Goal: Task Accomplishment & Management: Complete application form

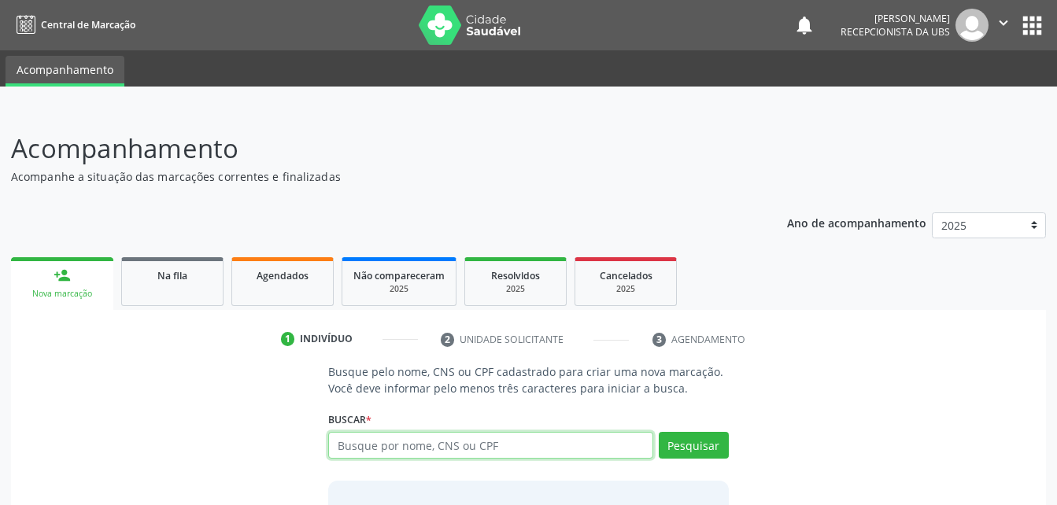
scroll to position [79, 0]
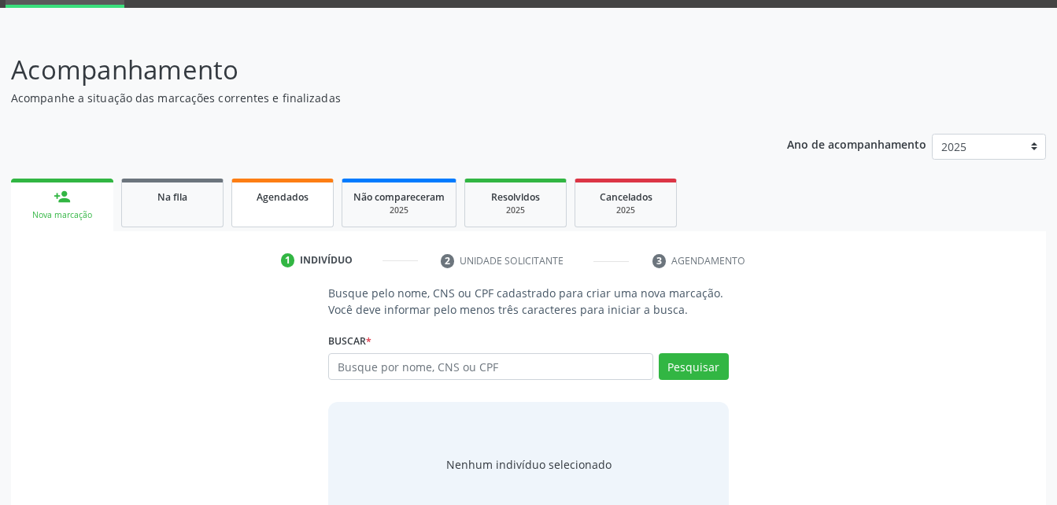
click at [286, 216] on link "Agendados" at bounding box center [282, 203] width 102 height 49
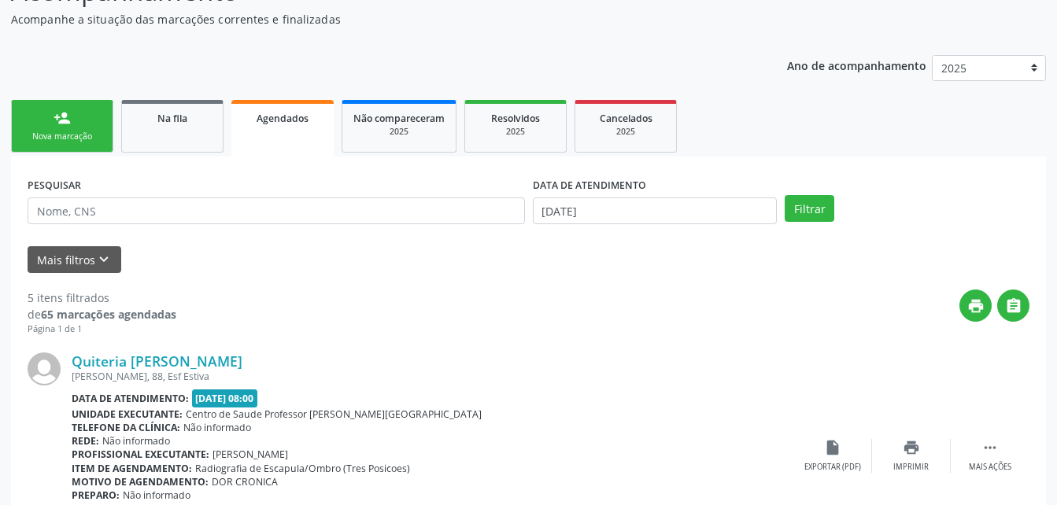
scroll to position [236, 0]
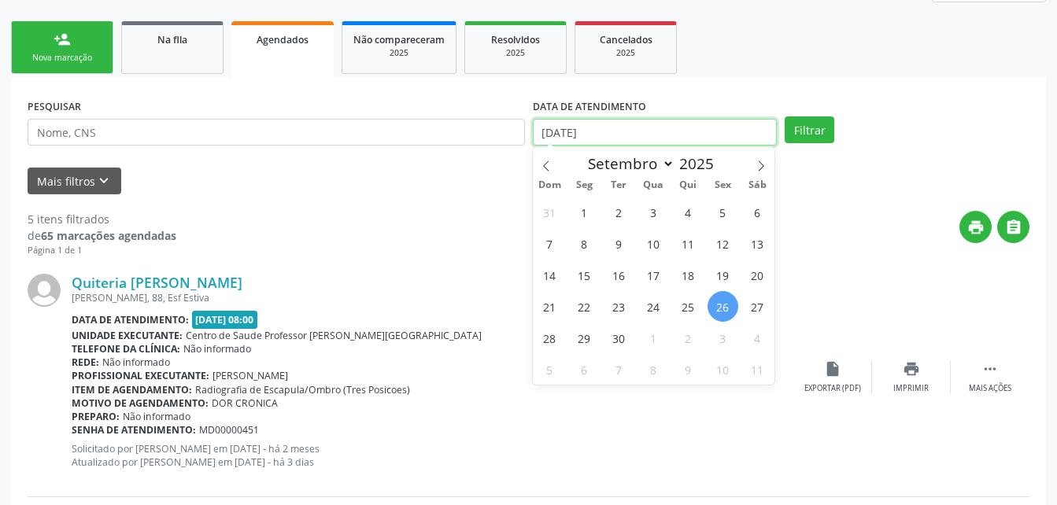
click at [614, 129] on input "[DATE]" at bounding box center [655, 132] width 245 height 27
click at [696, 316] on span "25" at bounding box center [688, 306] width 31 height 31
type input "25/09/2025"
click at [696, 301] on span "25" at bounding box center [688, 306] width 31 height 31
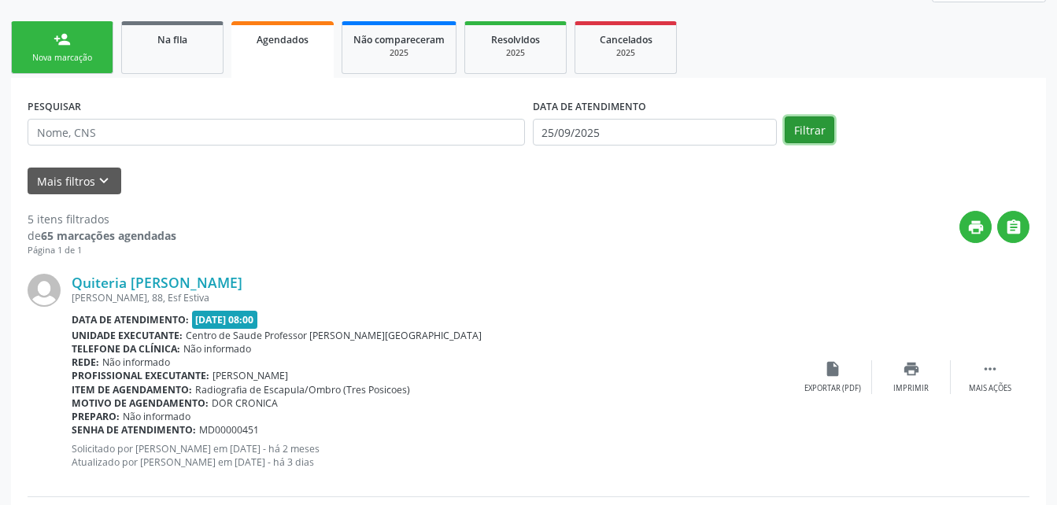
click at [805, 139] on button "Filtrar" at bounding box center [809, 129] width 50 height 27
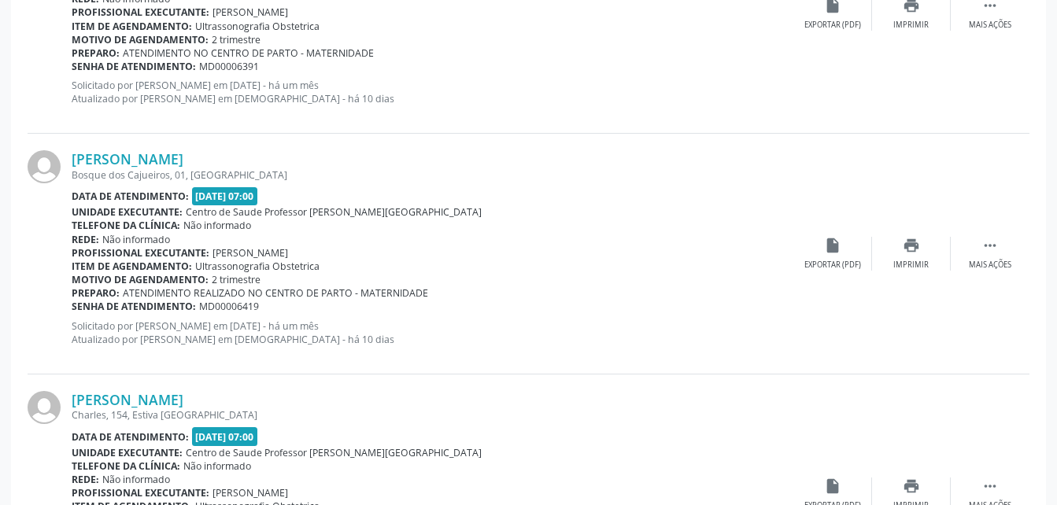
scroll to position [206, 0]
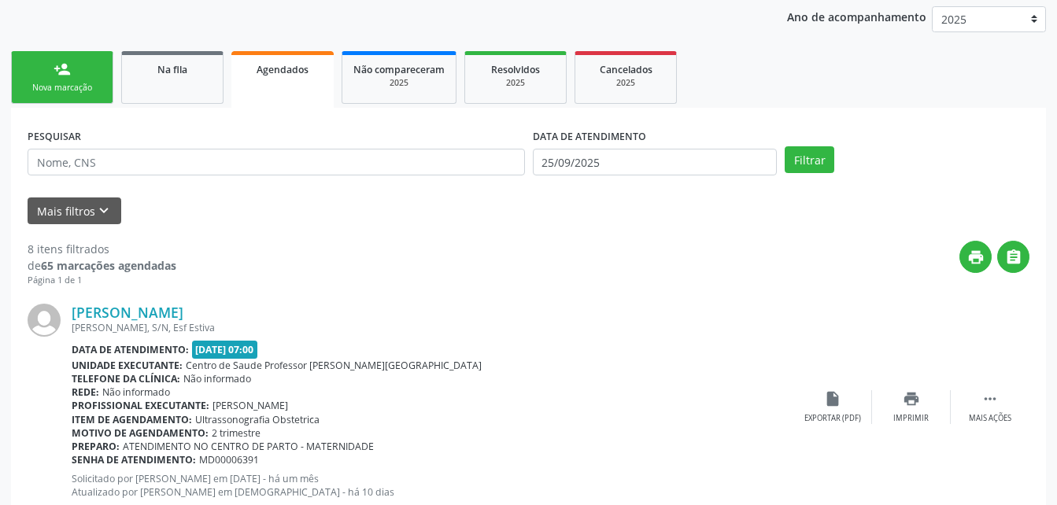
click at [580, 176] on div "DATA DE ATENDIMENTO [DATE]" at bounding box center [655, 154] width 253 height 61
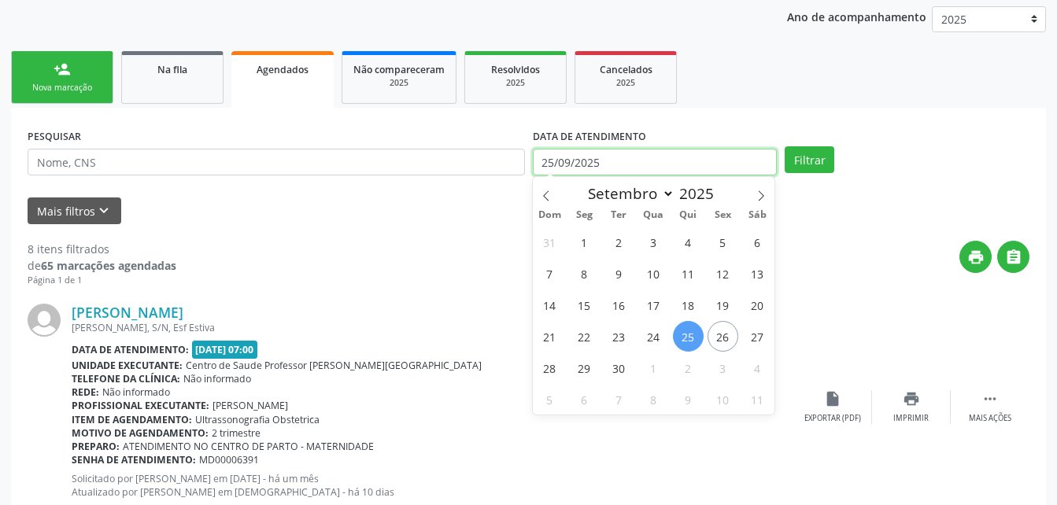
click at [589, 153] on input "25/09/2025" at bounding box center [655, 162] width 245 height 27
click at [653, 335] on span "24" at bounding box center [653, 336] width 31 height 31
type input "[DATE]"
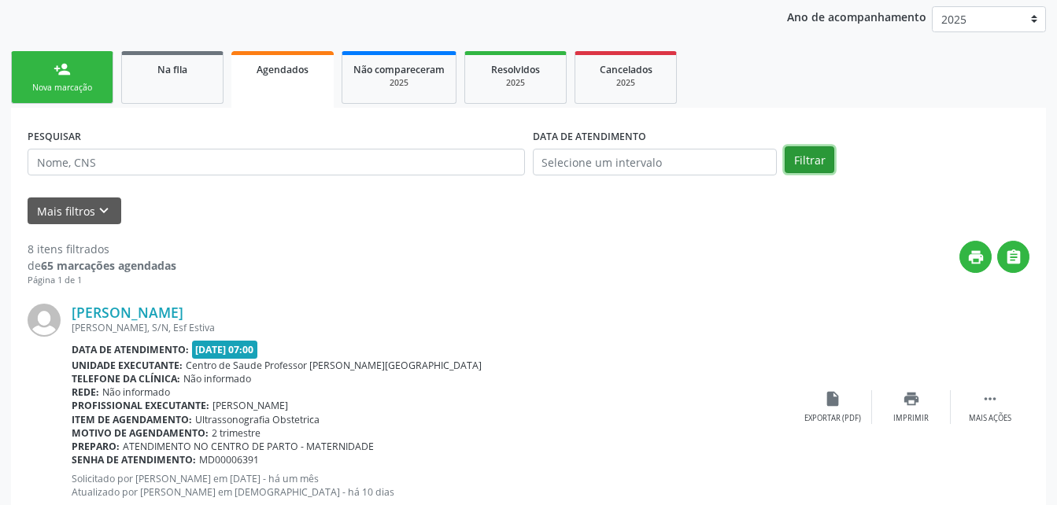
click at [793, 164] on button "Filtrar" at bounding box center [809, 159] width 50 height 27
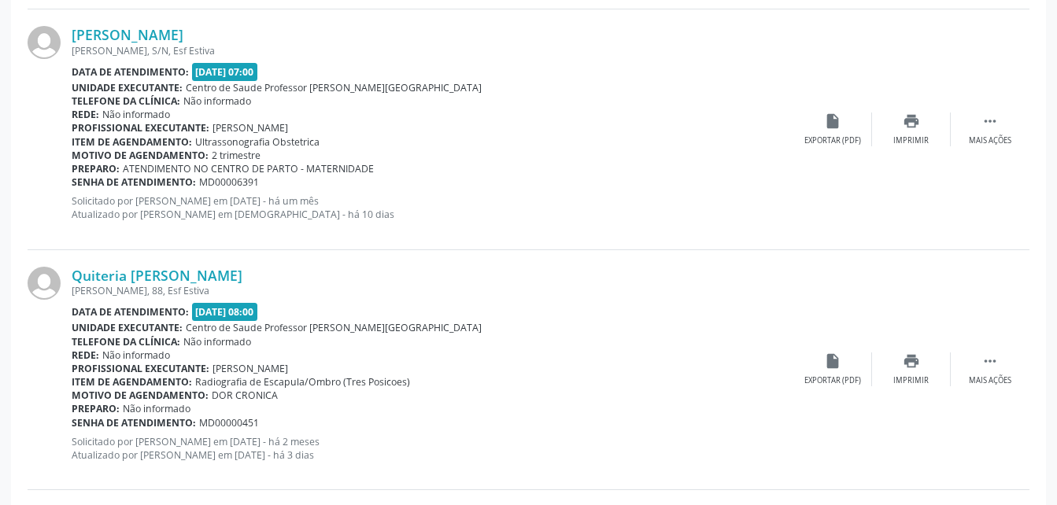
scroll to position [3651, 0]
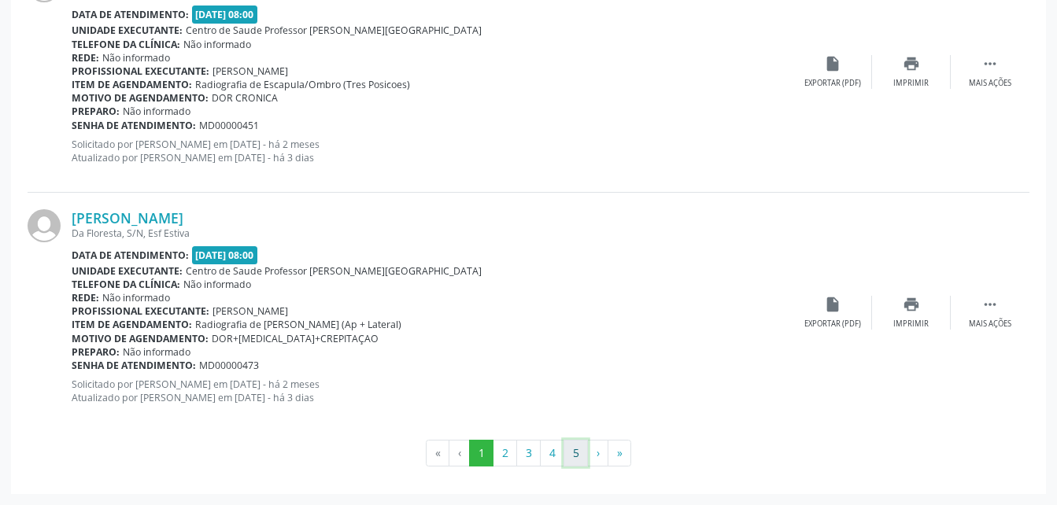
click at [583, 460] on button "5" at bounding box center [575, 453] width 24 height 27
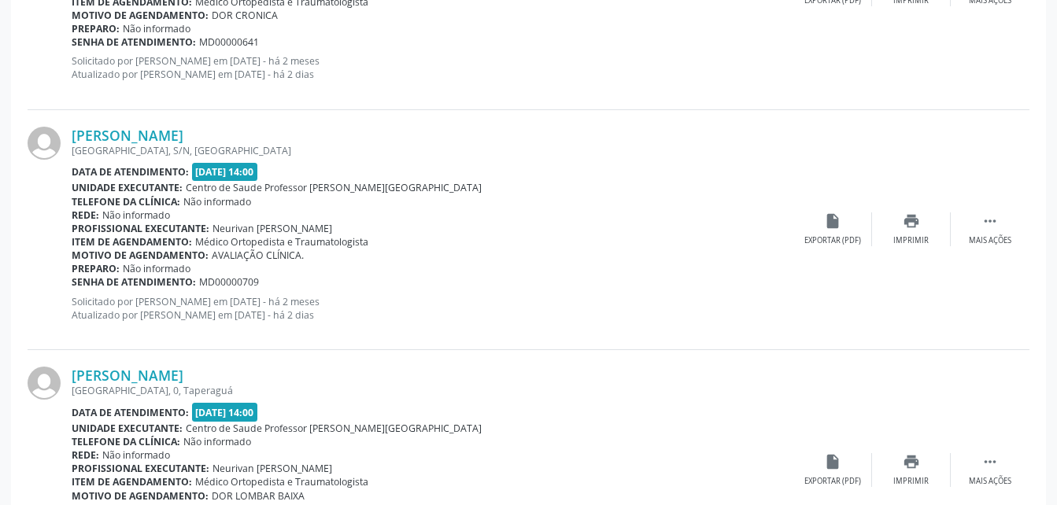
scroll to position [1248, 0]
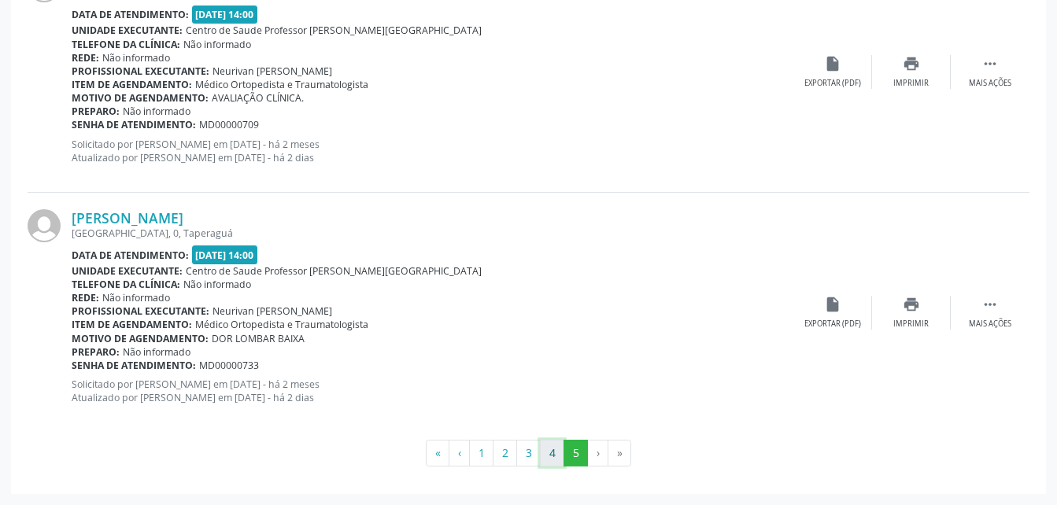
click at [550, 457] on button "4" at bounding box center [552, 453] width 24 height 27
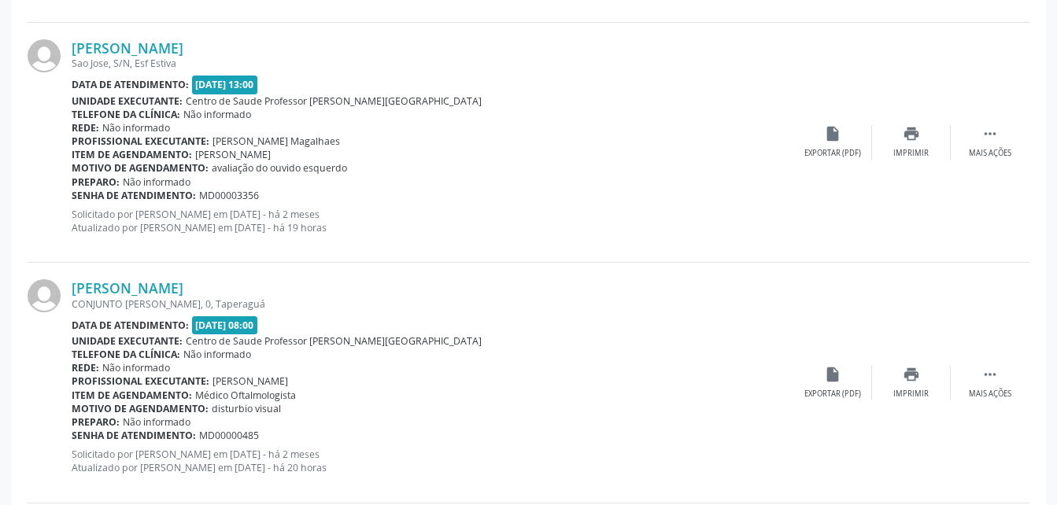
scroll to position [1977, 0]
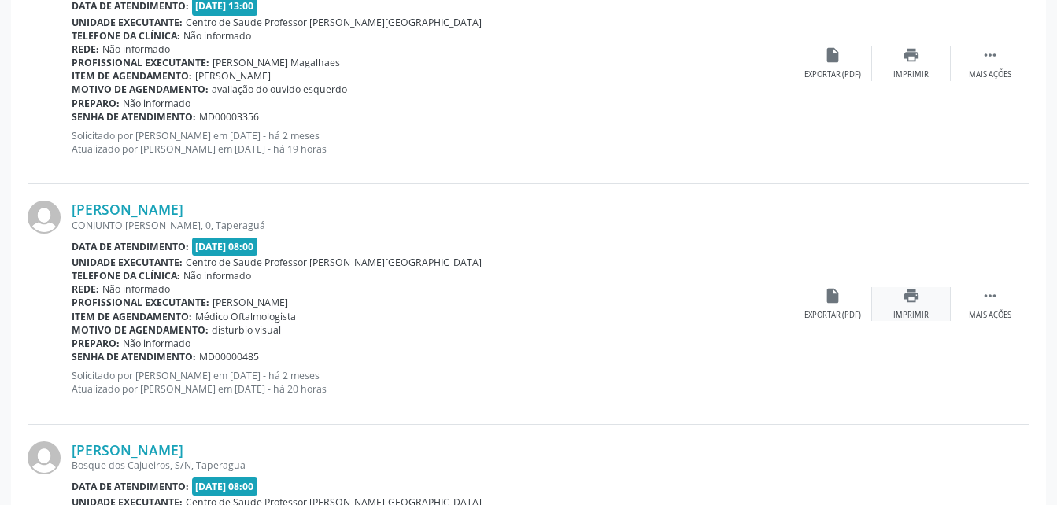
click at [899, 308] on div "print Imprimir" at bounding box center [911, 304] width 79 height 34
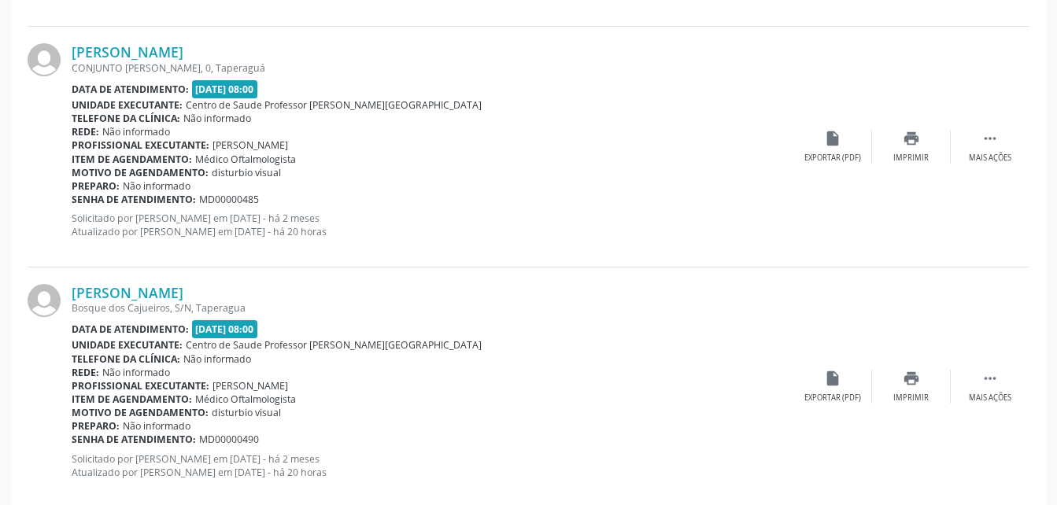
scroll to position [2213, 0]
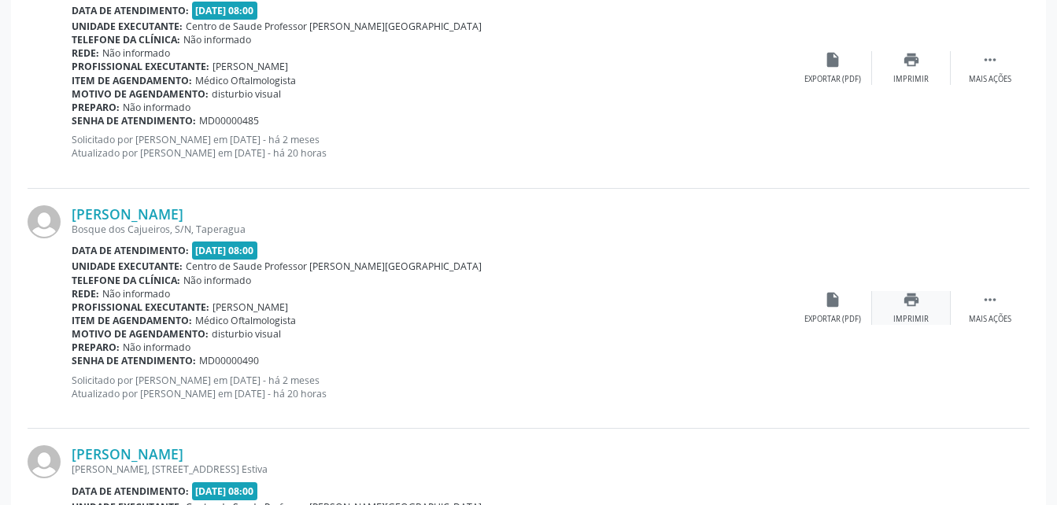
click at [899, 299] on div "print Imprimir" at bounding box center [911, 308] width 79 height 34
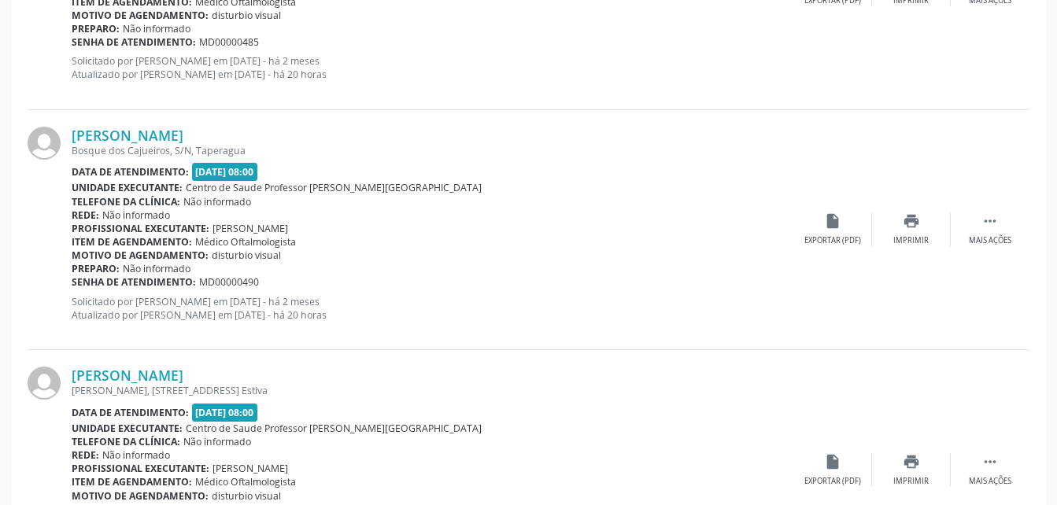
scroll to position [2449, 0]
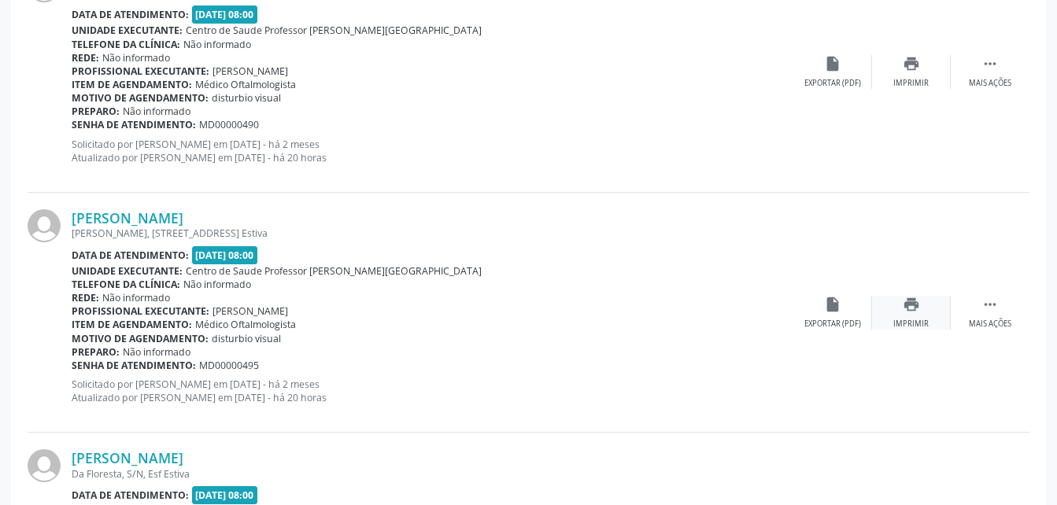
click at [918, 307] on icon "print" at bounding box center [910, 304] width 17 height 17
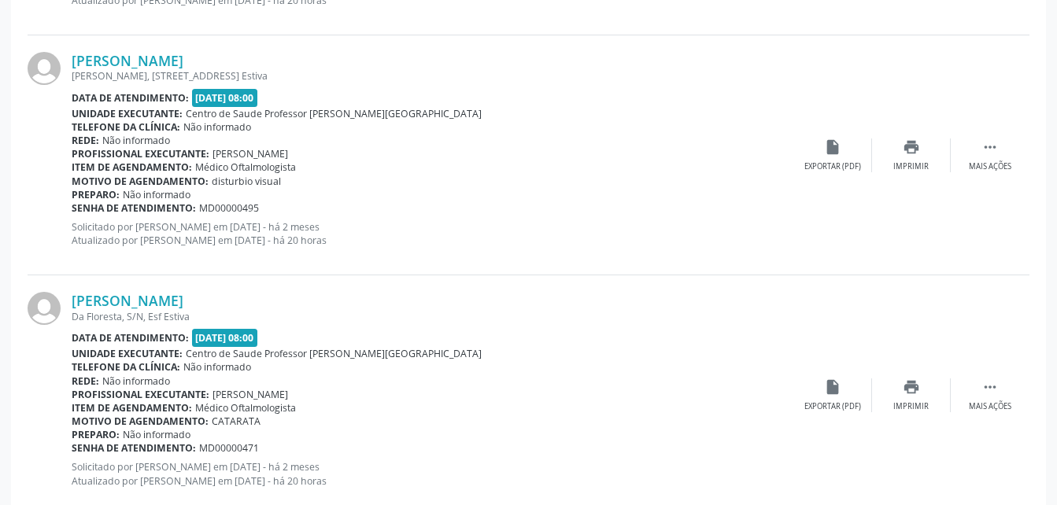
scroll to position [2685, 0]
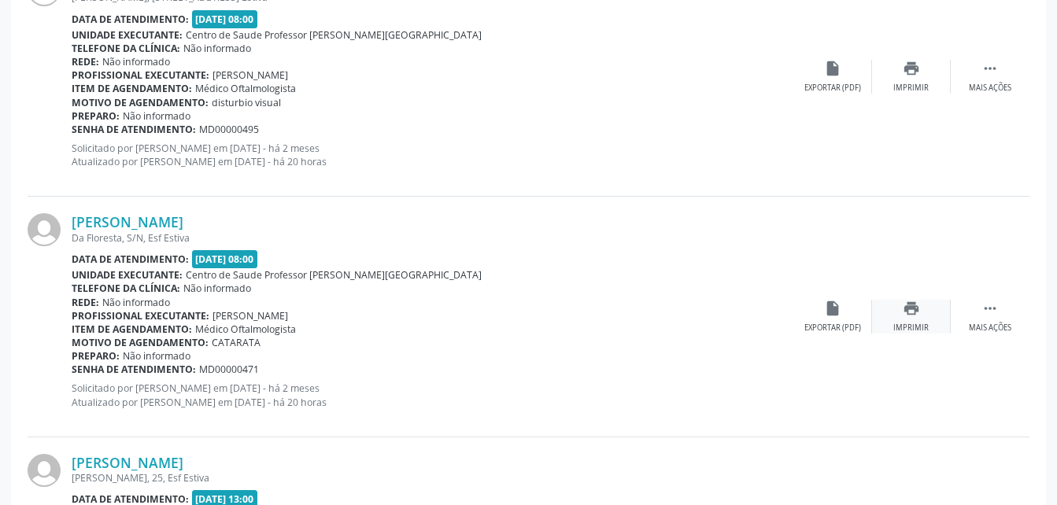
click at [899, 312] on div "print Imprimir" at bounding box center [911, 317] width 79 height 34
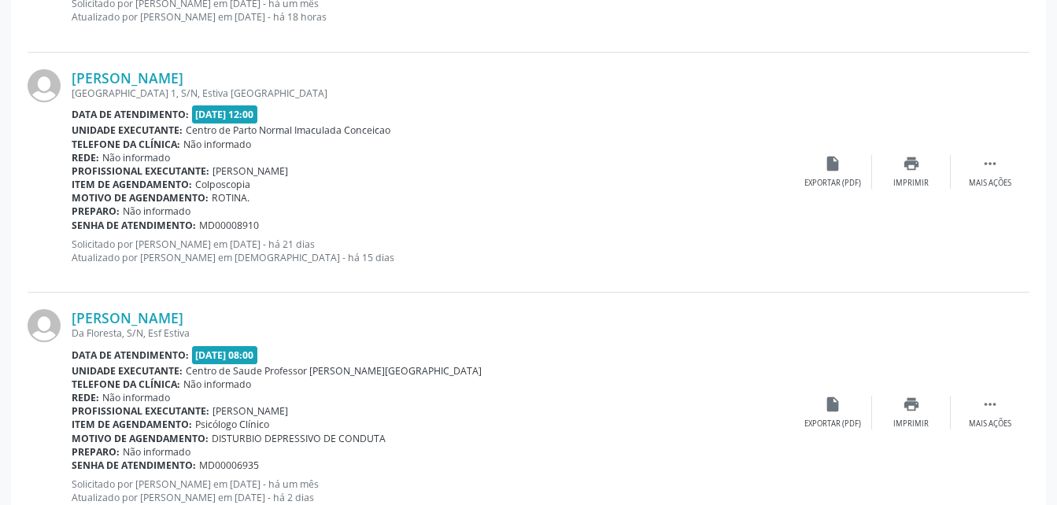
scroll to position [3651, 0]
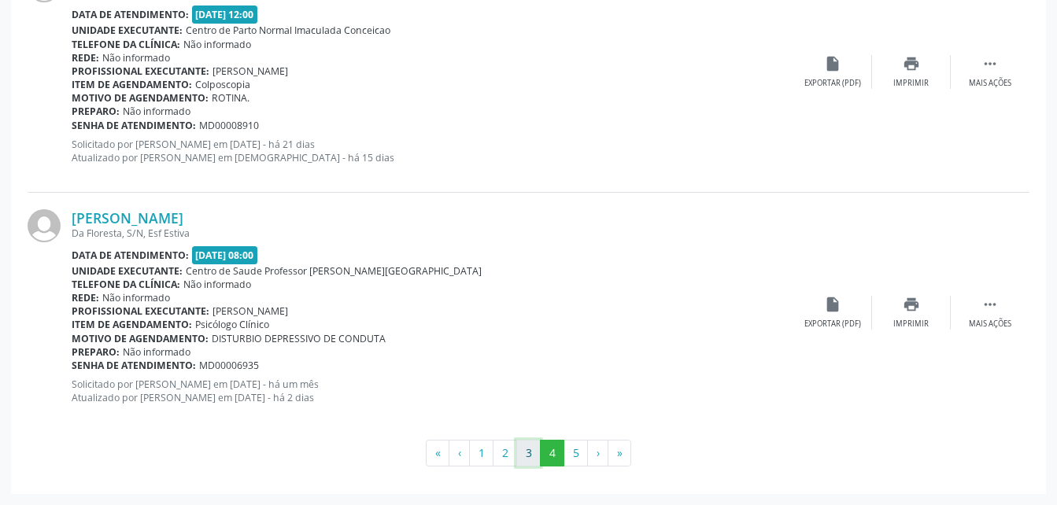
click at [535, 448] on button "3" at bounding box center [528, 453] width 24 height 27
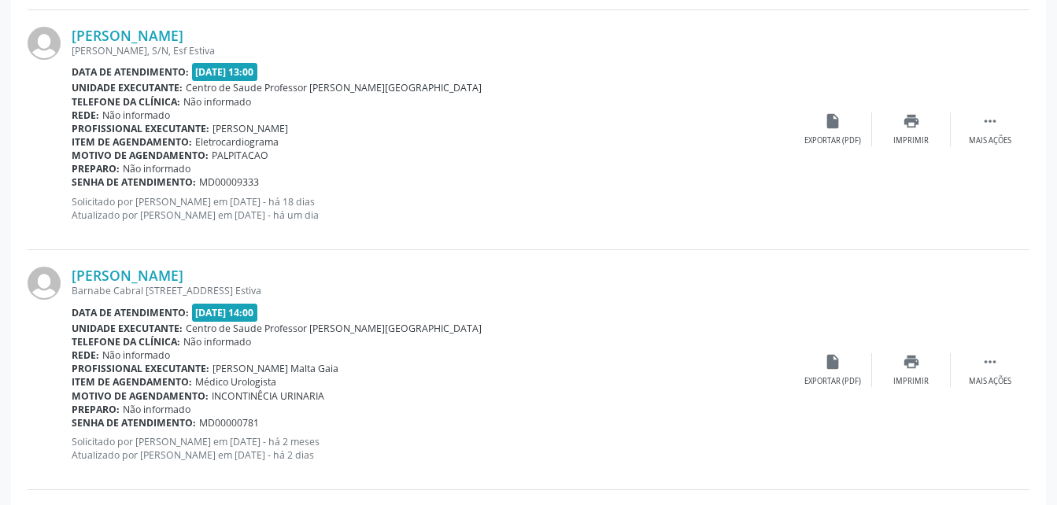
scroll to position [2313, 0]
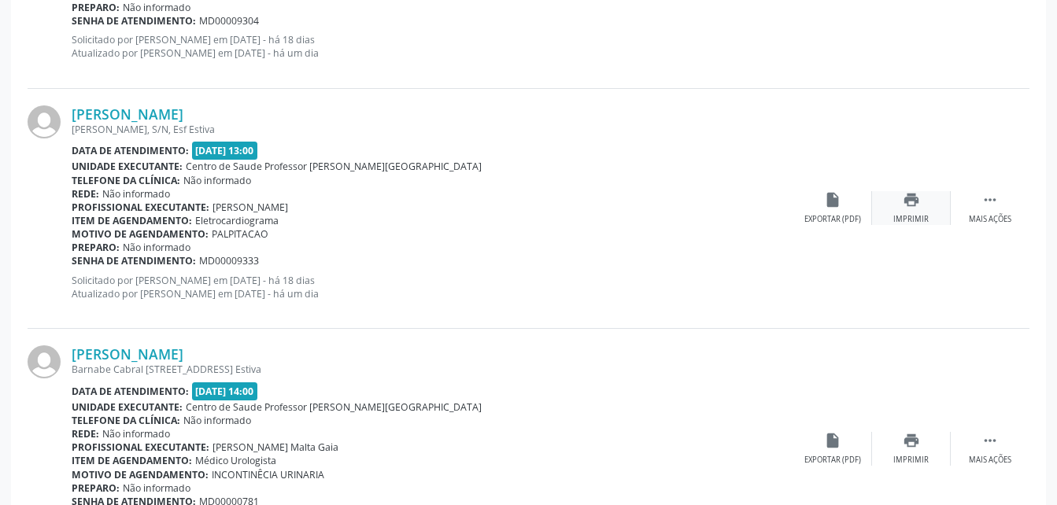
click at [910, 203] on icon "print" at bounding box center [910, 199] width 17 height 17
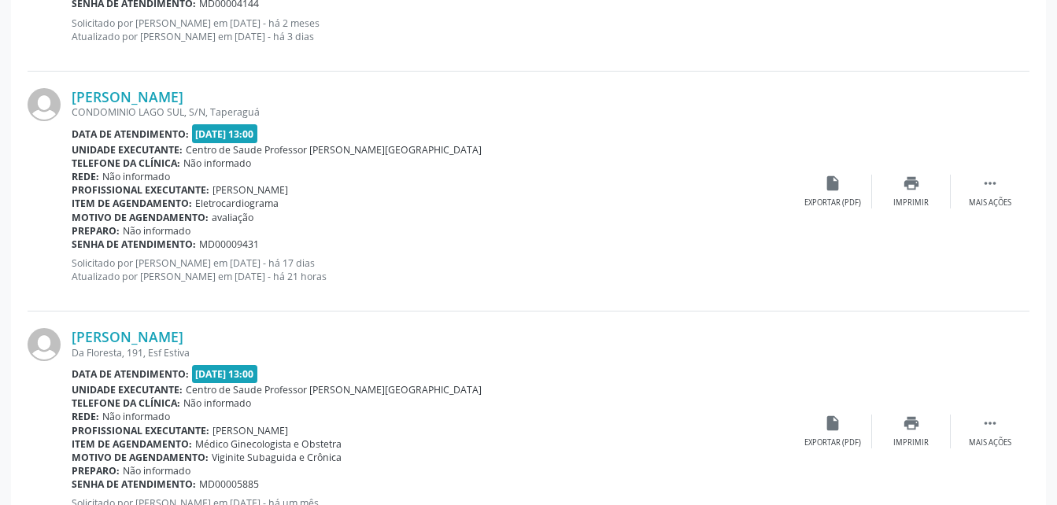
scroll to position [1290, 0]
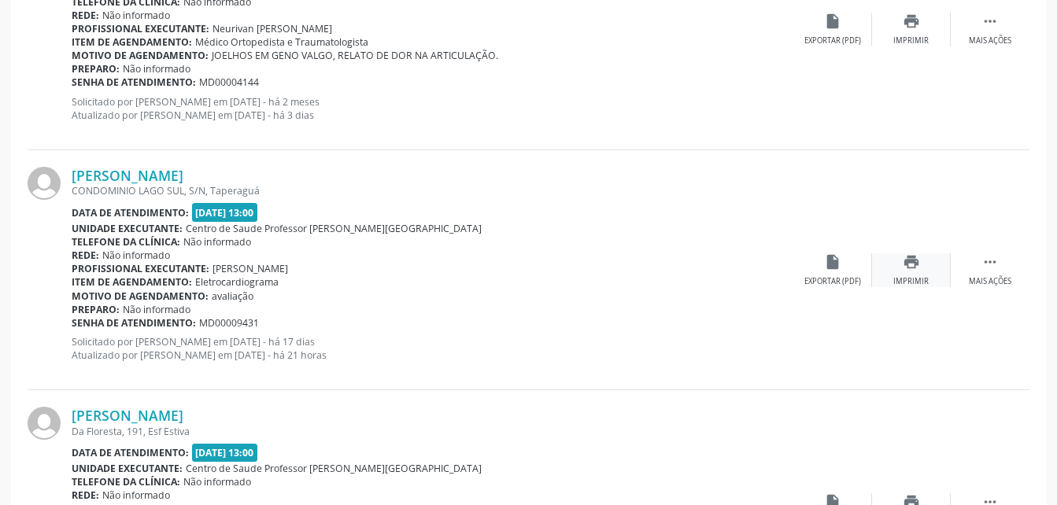
click at [916, 268] on icon "print" at bounding box center [910, 261] width 17 height 17
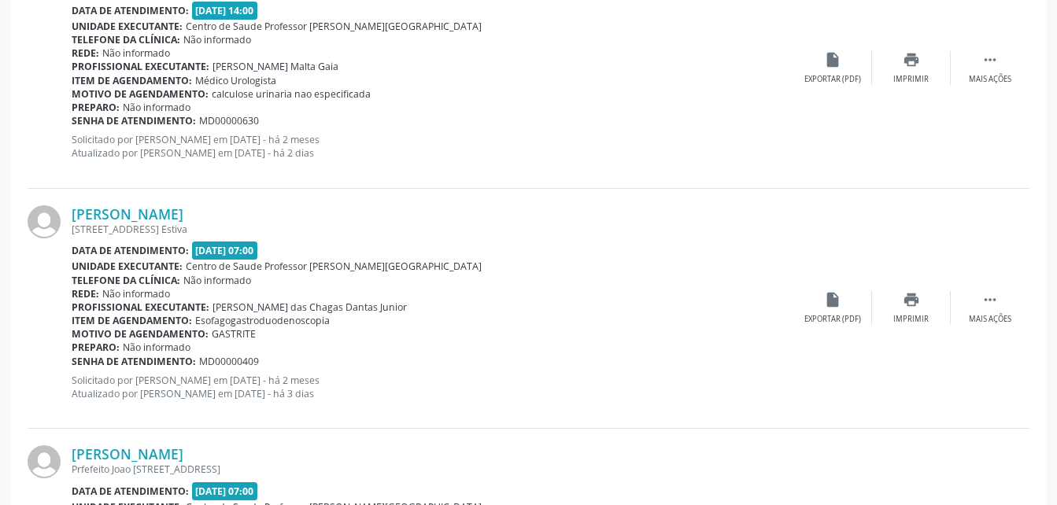
scroll to position [3651, 0]
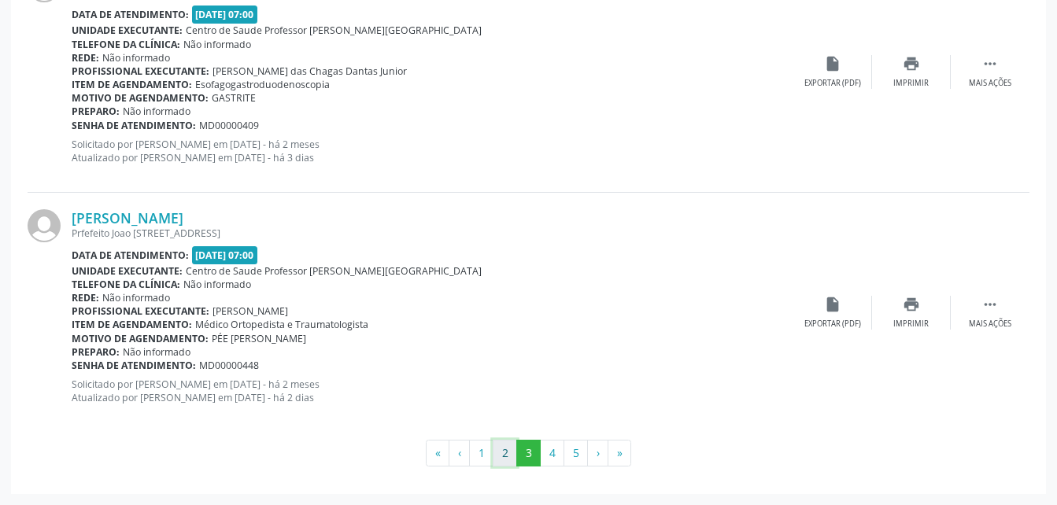
click at [508, 448] on button "2" at bounding box center [505, 453] width 24 height 27
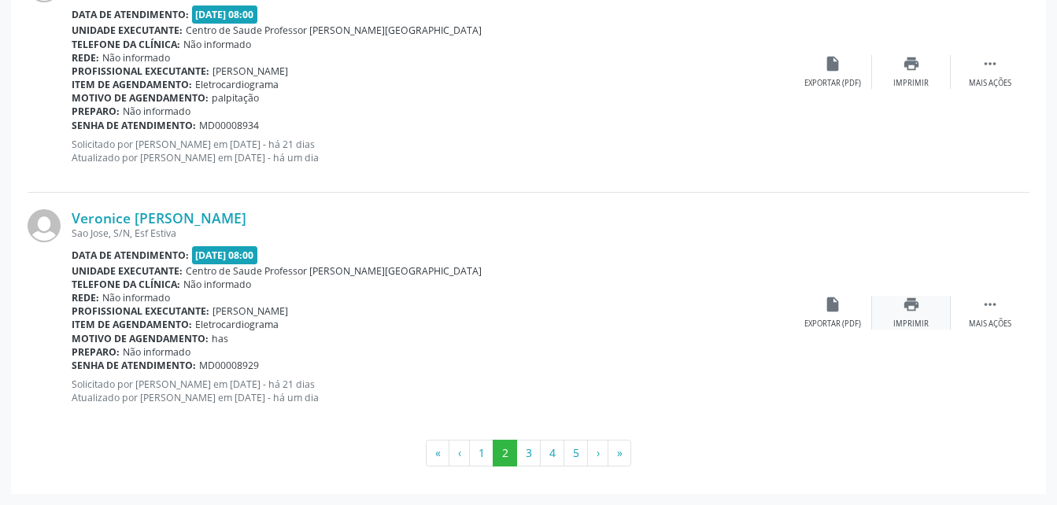
click at [912, 308] on icon "print" at bounding box center [910, 304] width 17 height 17
click at [478, 451] on button "1" at bounding box center [481, 453] width 24 height 27
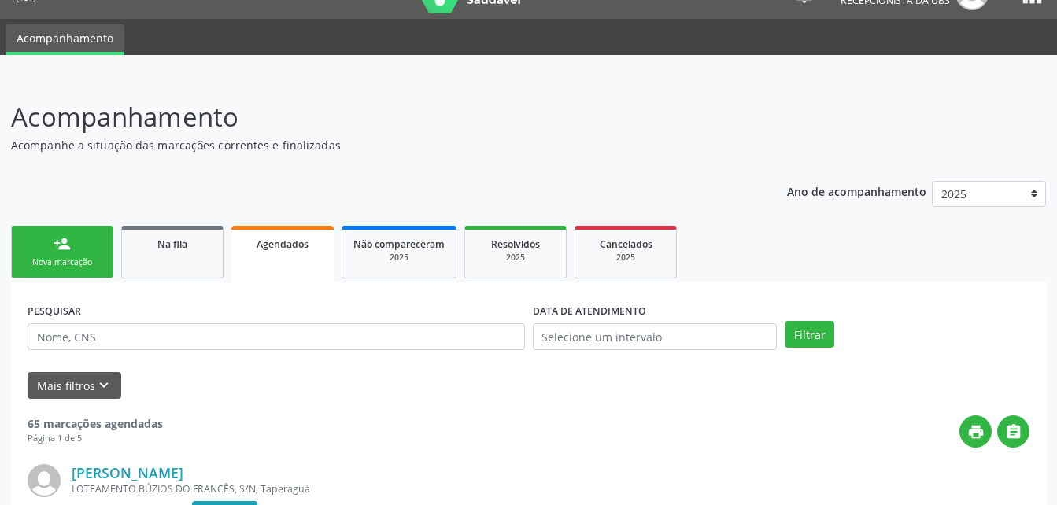
scroll to position [189, 0]
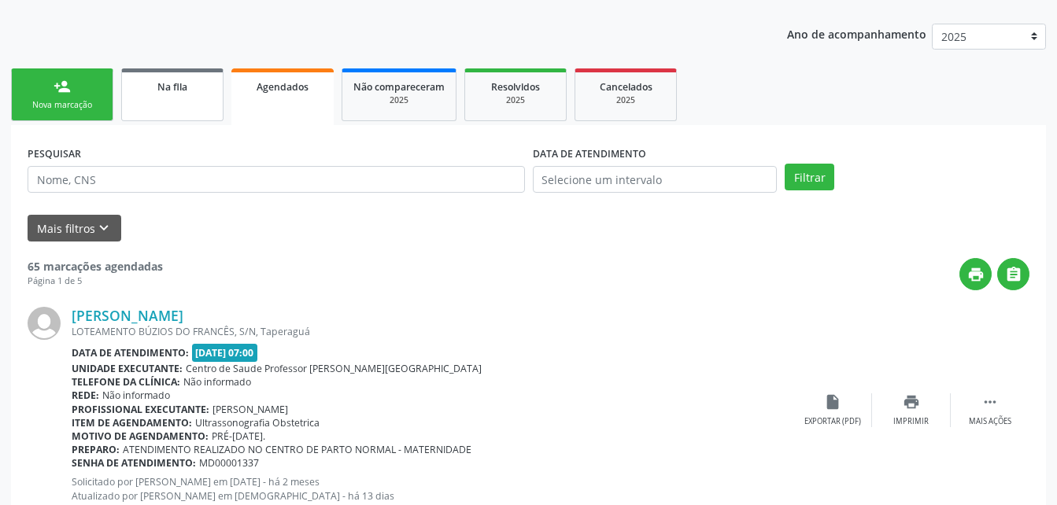
click at [197, 105] on link "Na fila" at bounding box center [172, 94] width 102 height 53
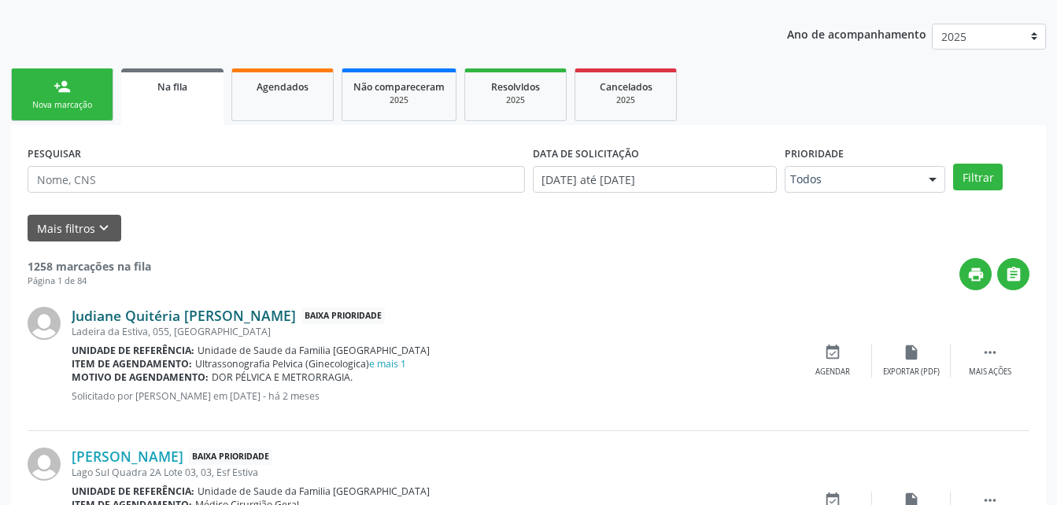
click at [152, 320] on link "Judiane Quitéria [PERSON_NAME]" at bounding box center [184, 315] width 224 height 17
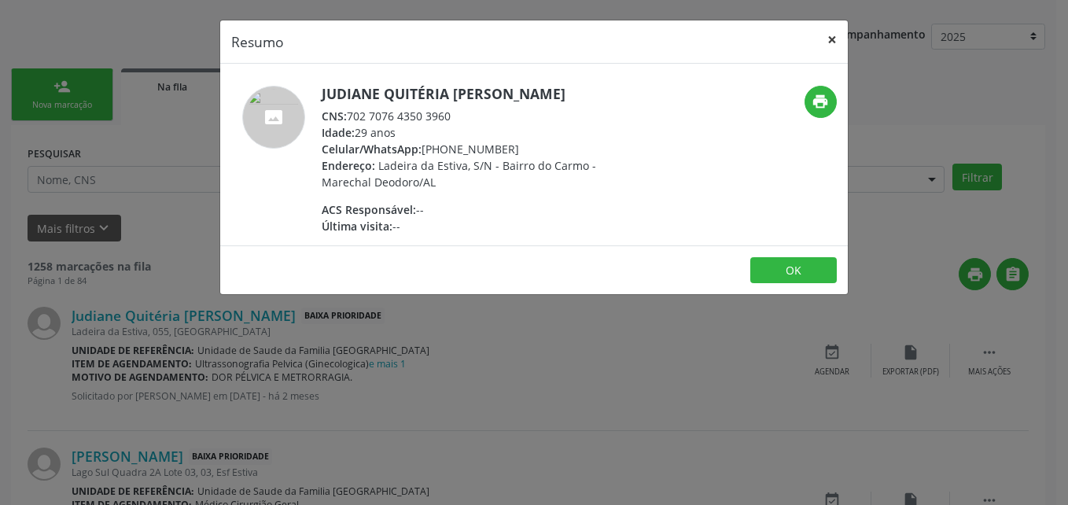
click at [839, 46] on button "×" at bounding box center [832, 39] width 31 height 39
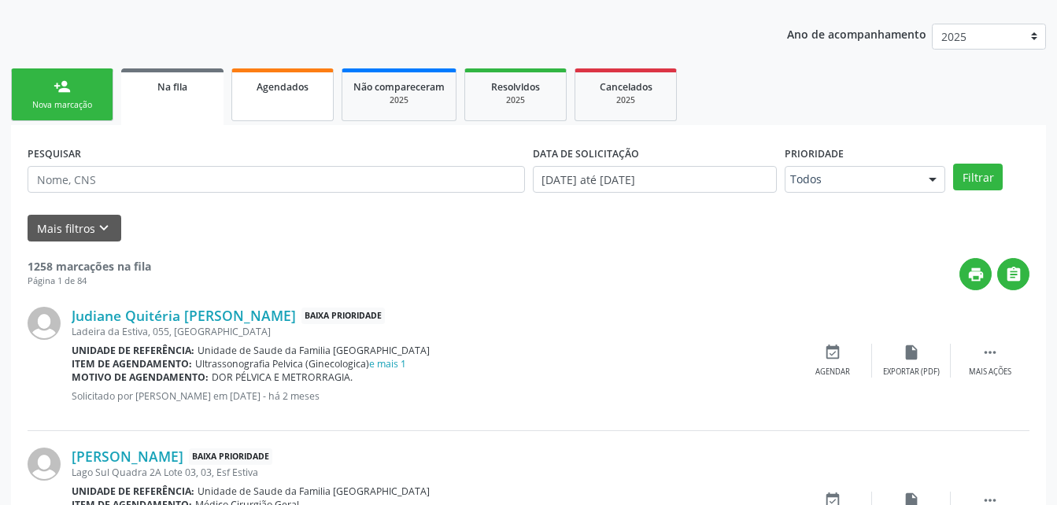
click at [286, 106] on link "Agendados" at bounding box center [282, 94] width 102 height 53
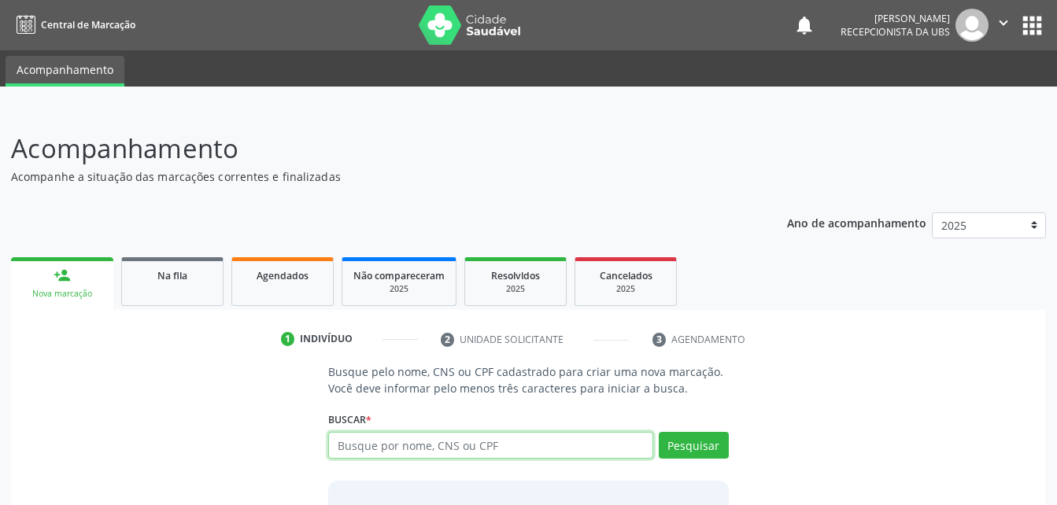
scroll to position [124, 0]
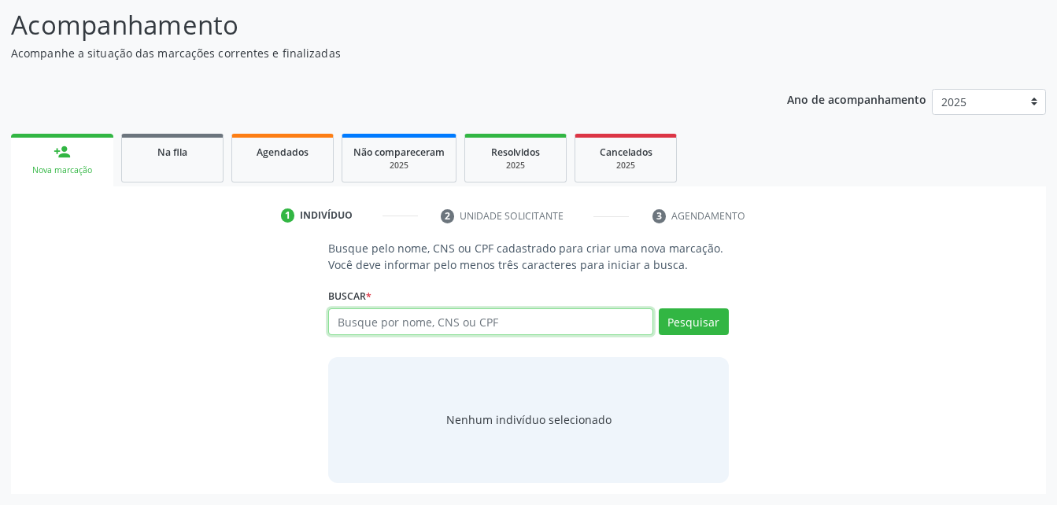
click at [607, 326] on input "text" at bounding box center [490, 321] width 324 height 27
type input "10300580401"
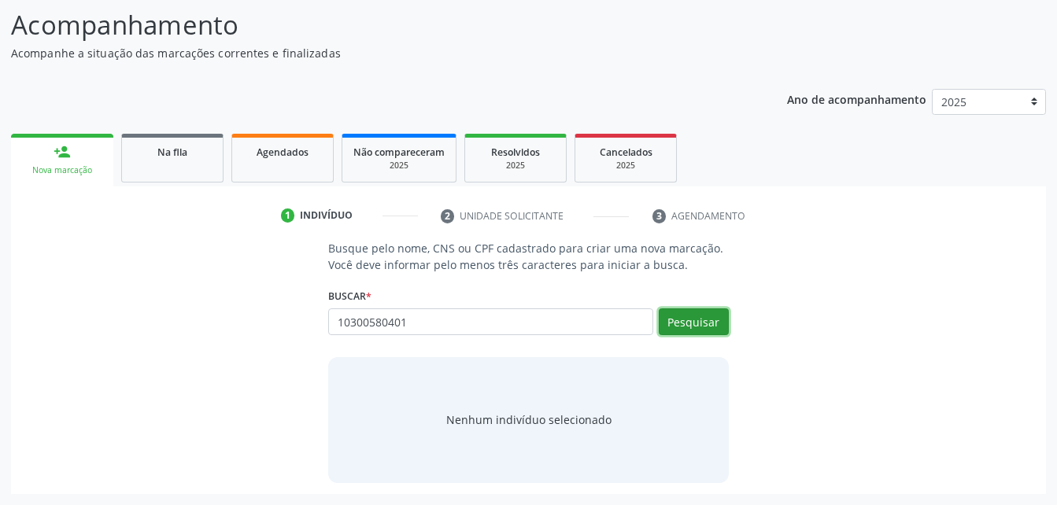
click at [709, 330] on button "Pesquisar" at bounding box center [694, 321] width 70 height 27
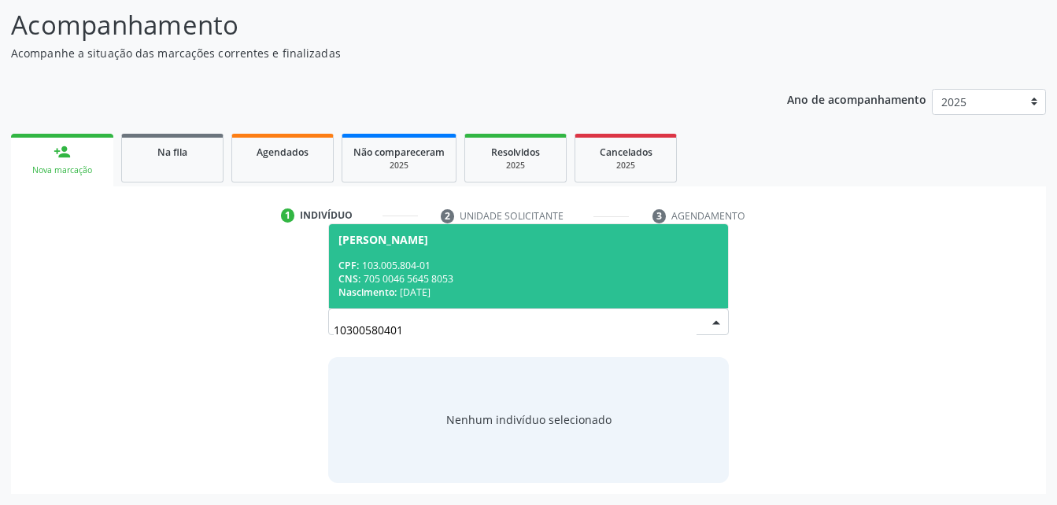
click at [460, 256] on span "Josefa Ariana Felipe dos Santos CPF: 103.005.804-01 CNS: 705 0046 5645 8053 Nas…" at bounding box center [528, 266] width 398 height 84
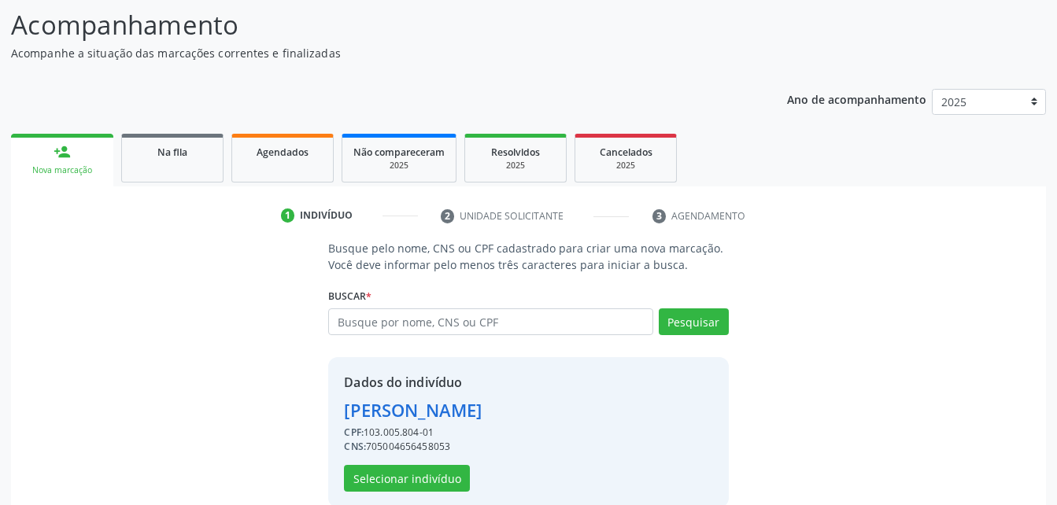
scroll to position [148, 0]
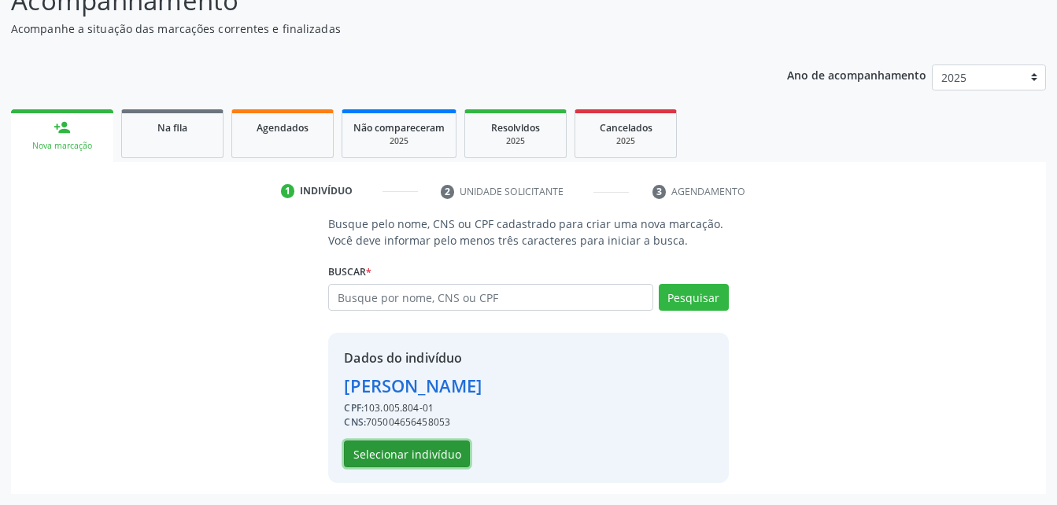
click at [441, 447] on button "Selecionar indivíduo" at bounding box center [407, 454] width 126 height 27
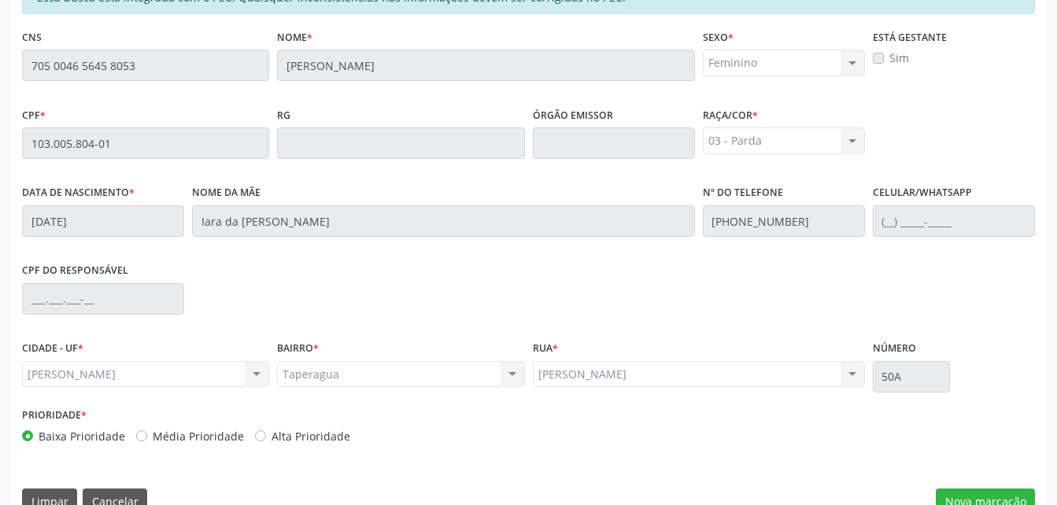
scroll to position [415, 0]
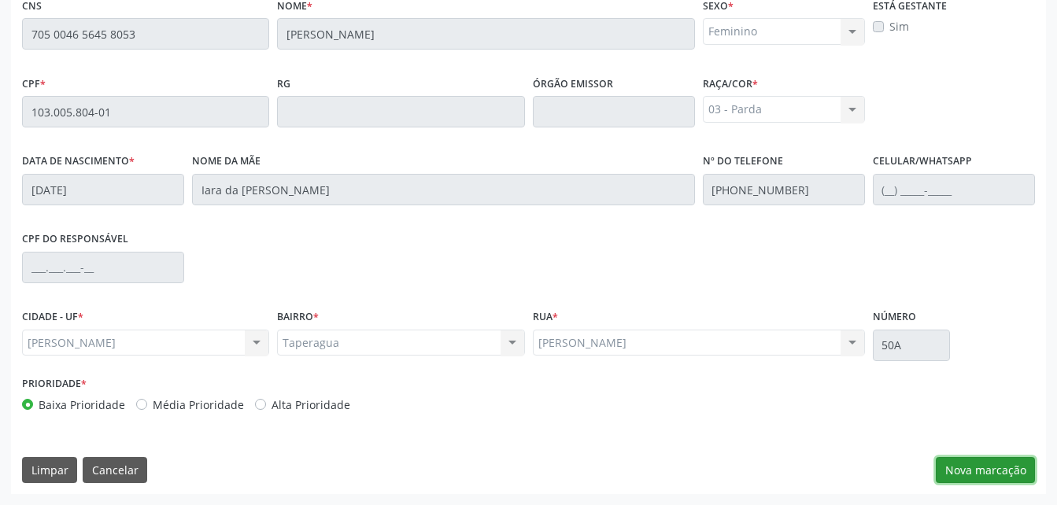
click at [997, 469] on button "Nova marcação" at bounding box center [984, 470] width 99 height 27
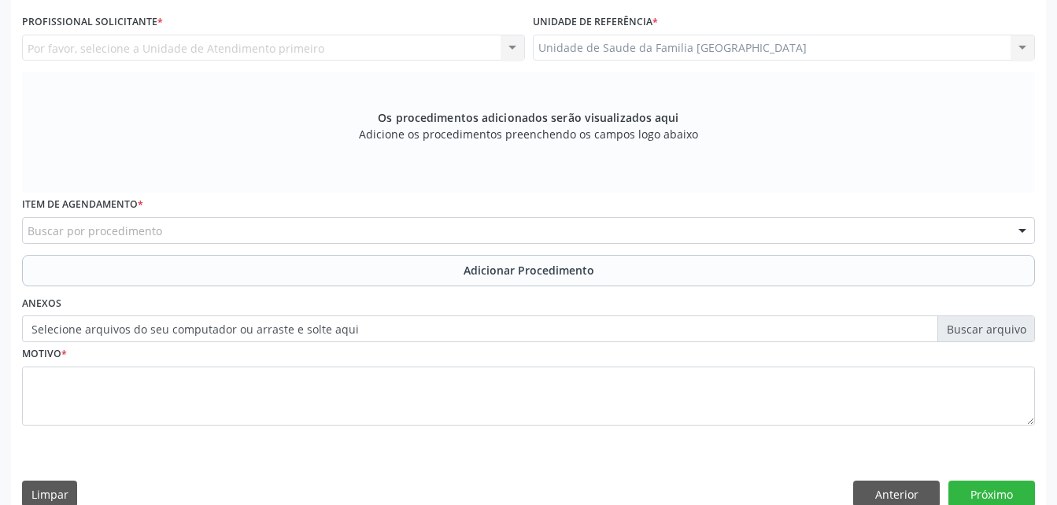
scroll to position [258, 0]
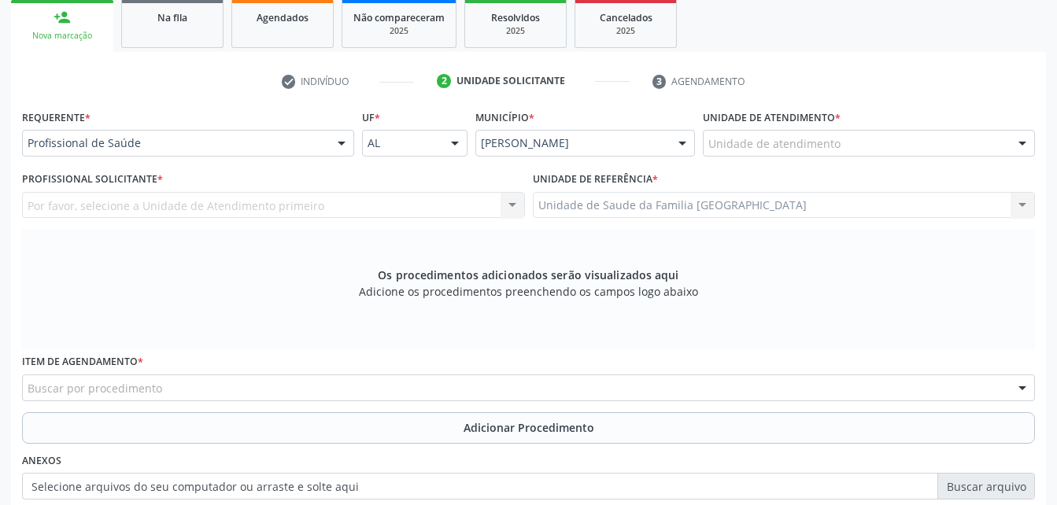
click at [881, 138] on div "Unidade de atendimento" at bounding box center [869, 143] width 332 height 27
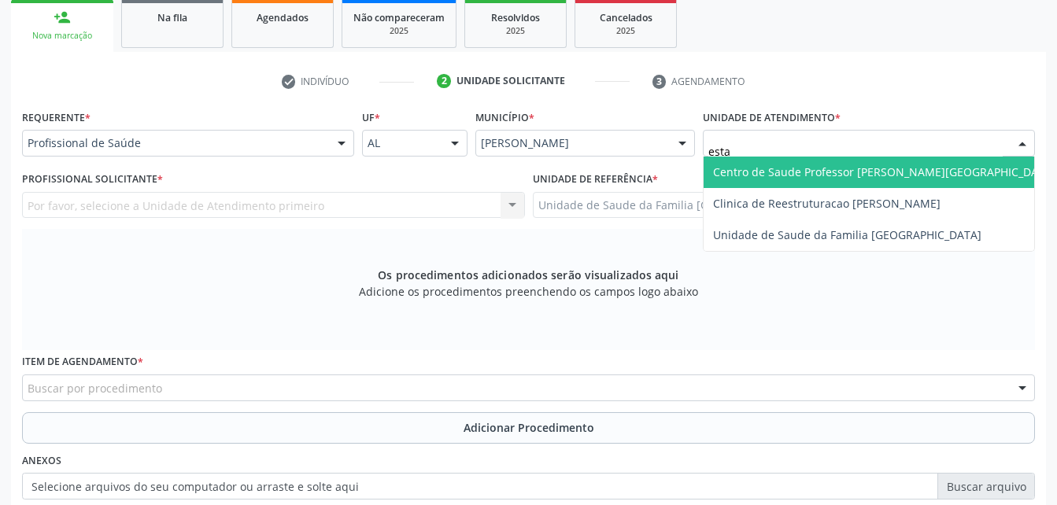
type input "estac"
click at [792, 165] on span "Centro de Saude Professor [PERSON_NAME][GEOGRAPHIC_DATA]" at bounding box center [884, 171] width 342 height 15
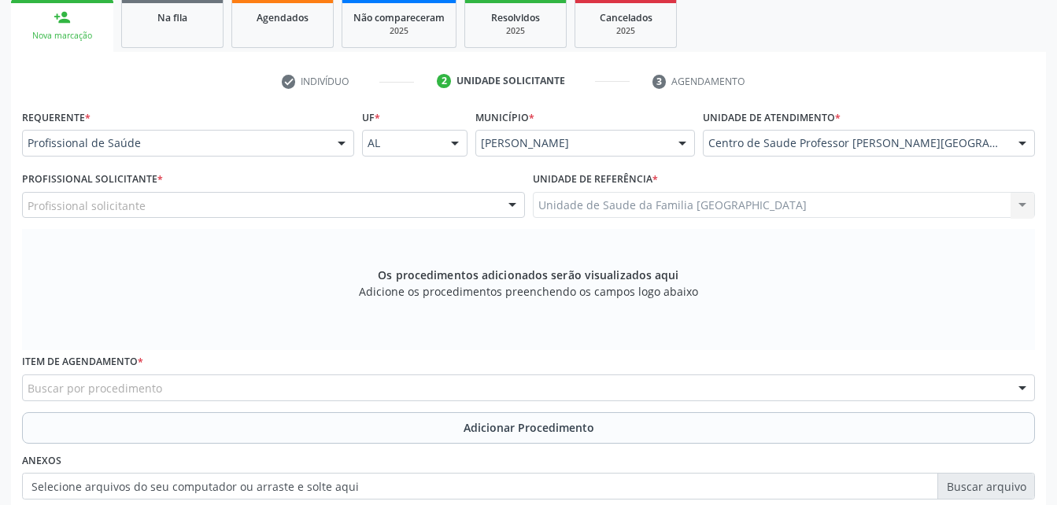
click at [228, 206] on div "Profissional solicitante" at bounding box center [273, 205] width 503 height 27
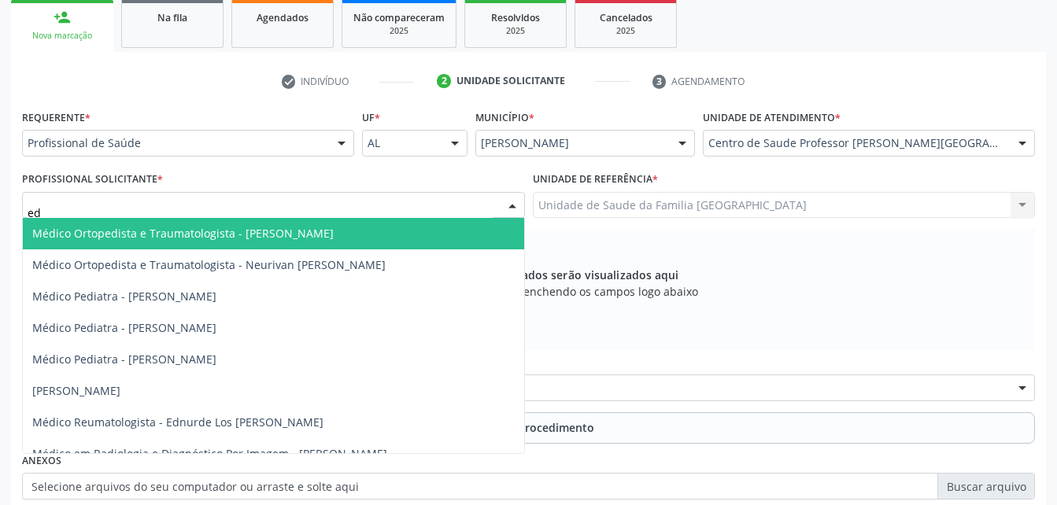
type input "edn"
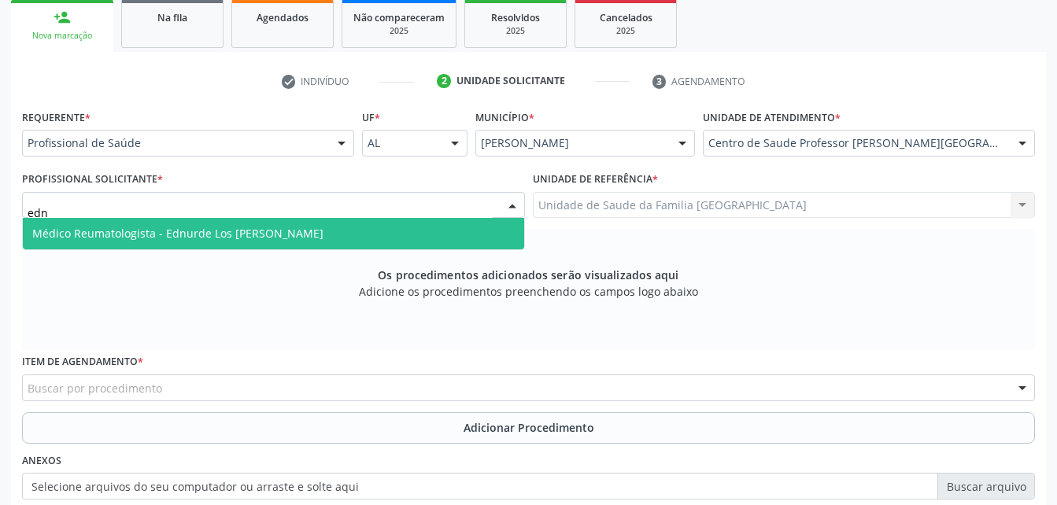
click at [236, 226] on span "Médico Reumatologista - Ednurde Los Menezes Lopes" at bounding box center [177, 233] width 291 height 15
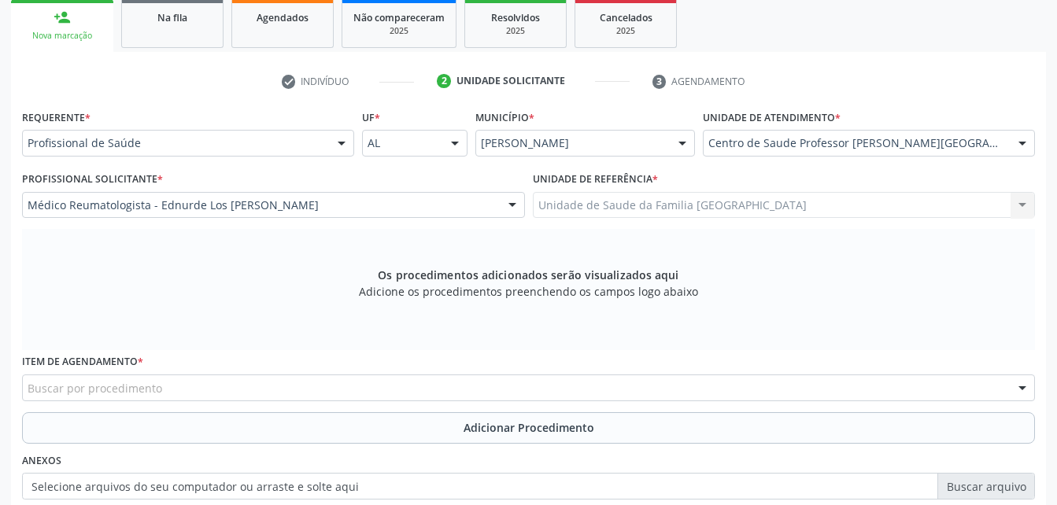
click at [244, 386] on div "Buscar por procedimento" at bounding box center [528, 388] width 1013 height 27
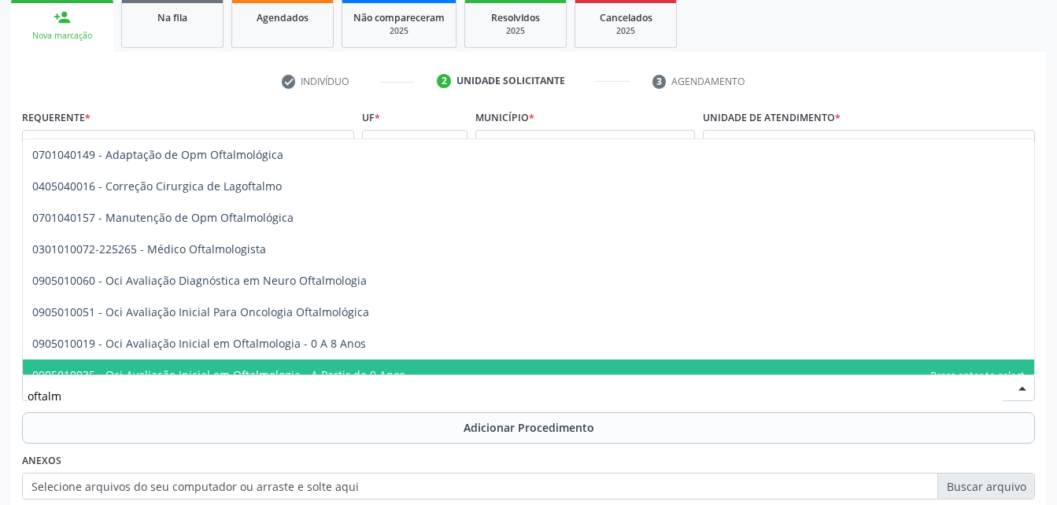
type input "oftalmo"
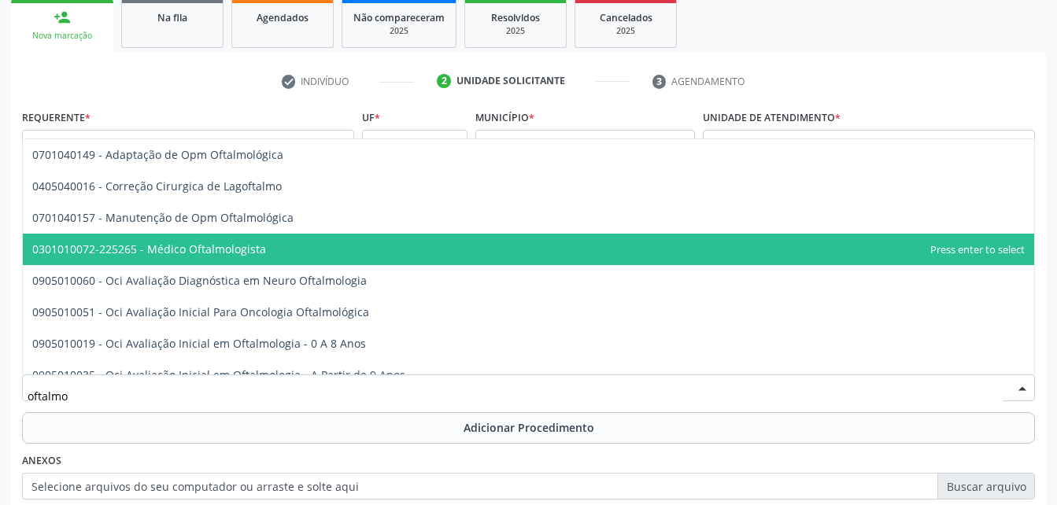
click at [264, 238] on span "0301010072-225265 - Médico Oftalmologista" at bounding box center [528, 249] width 1011 height 31
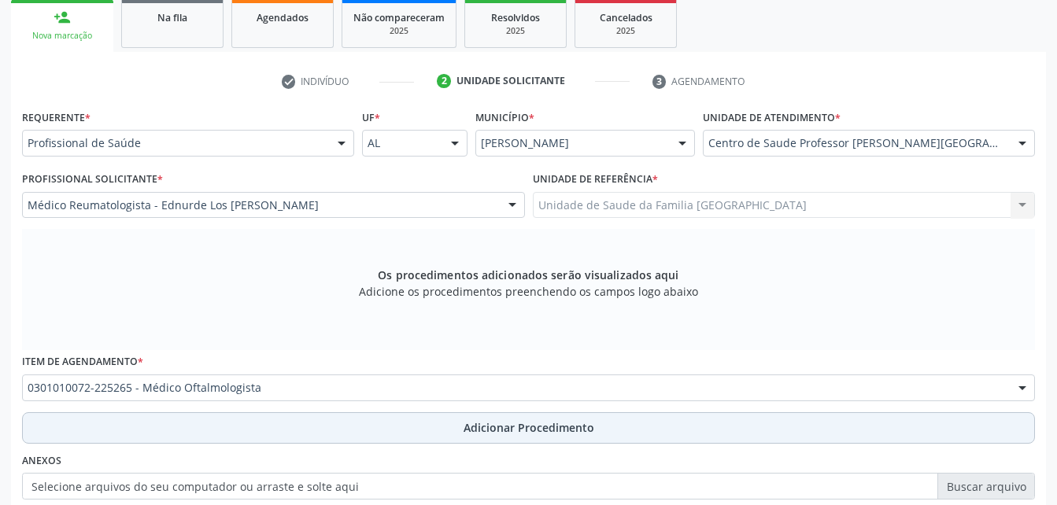
click at [315, 420] on button "Adicionar Procedimento" at bounding box center [528, 427] width 1013 height 31
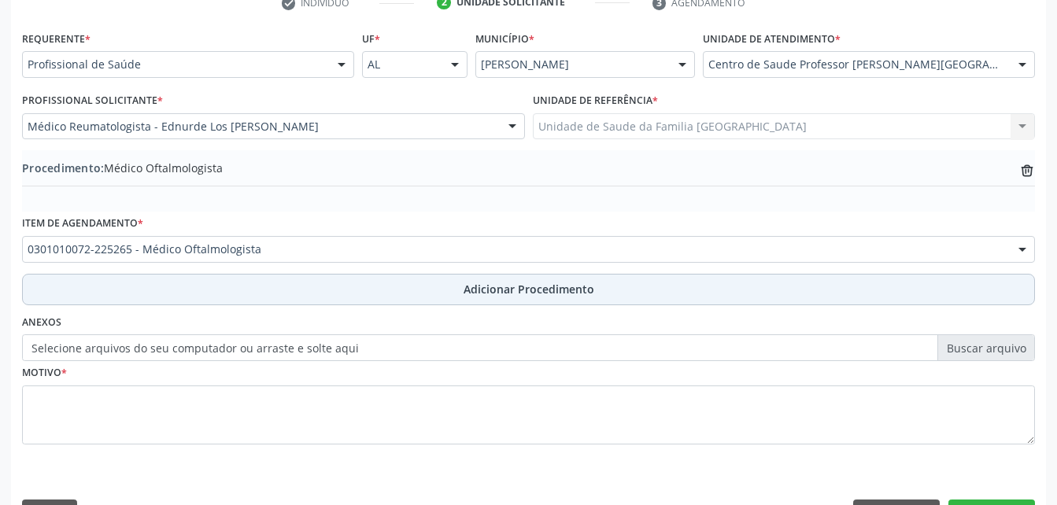
scroll to position [380, 0]
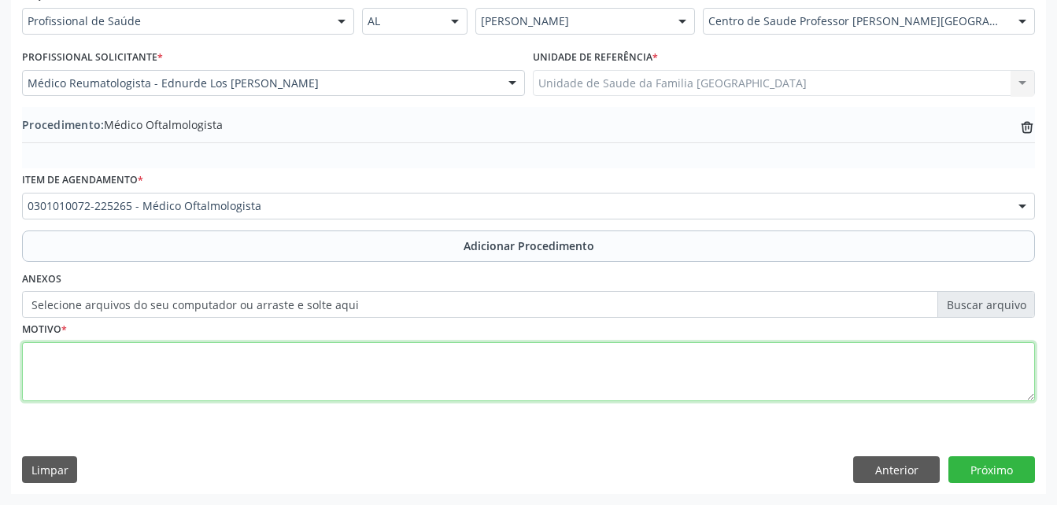
click at [282, 355] on textarea at bounding box center [528, 372] width 1013 height 60
type textarea "dor ocular"
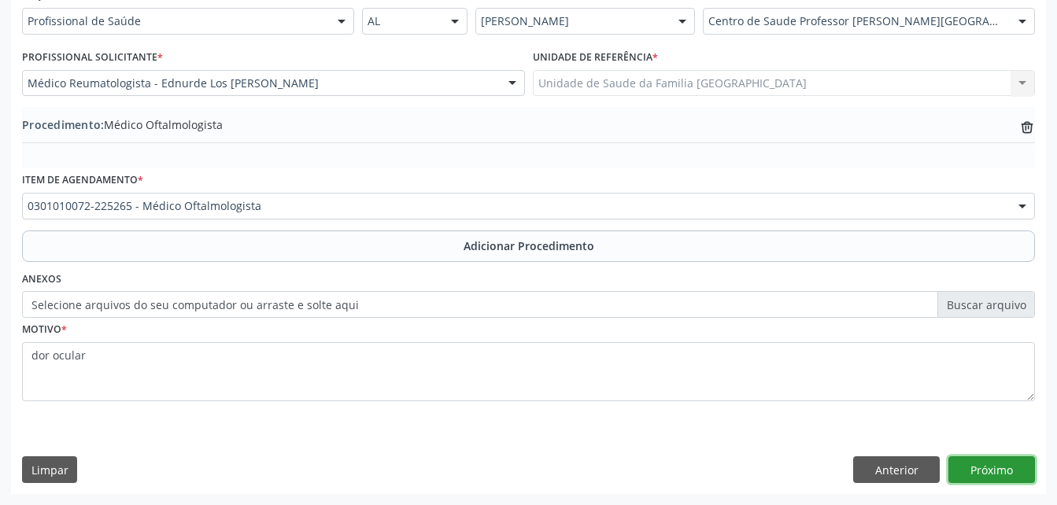
click at [996, 470] on button "Próximo" at bounding box center [991, 469] width 87 height 27
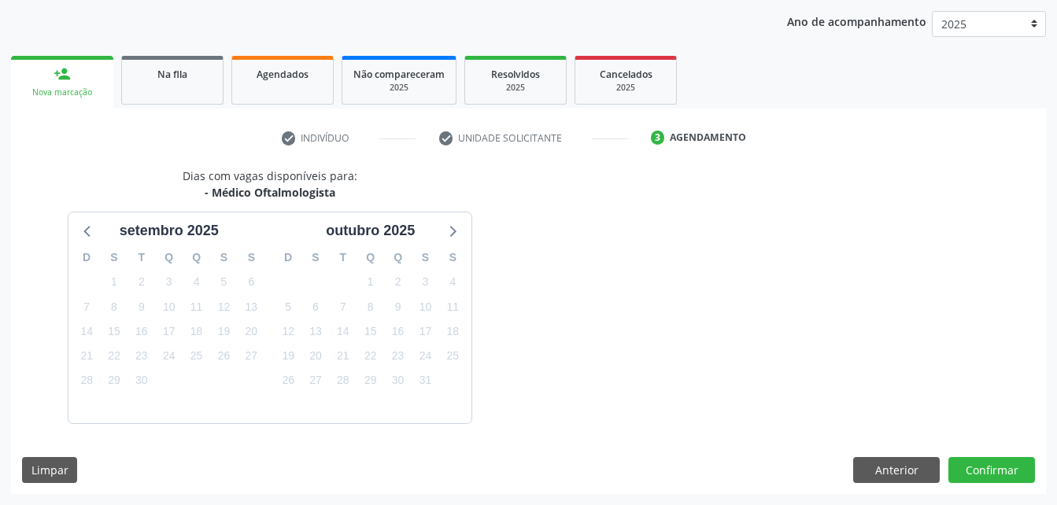
scroll to position [248, 0]
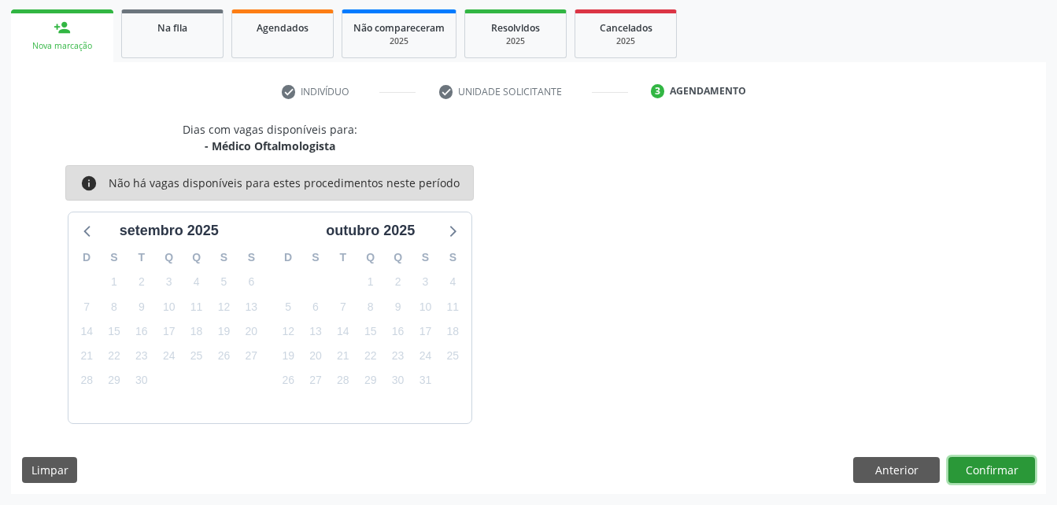
click at [996, 470] on button "Confirmar" at bounding box center [991, 470] width 87 height 27
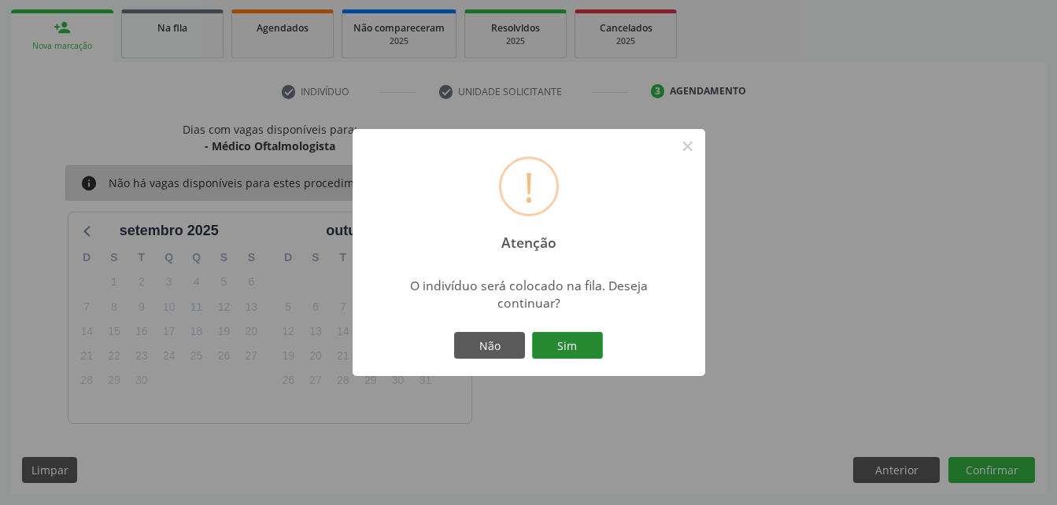
click at [555, 349] on button "Sim" at bounding box center [567, 345] width 71 height 27
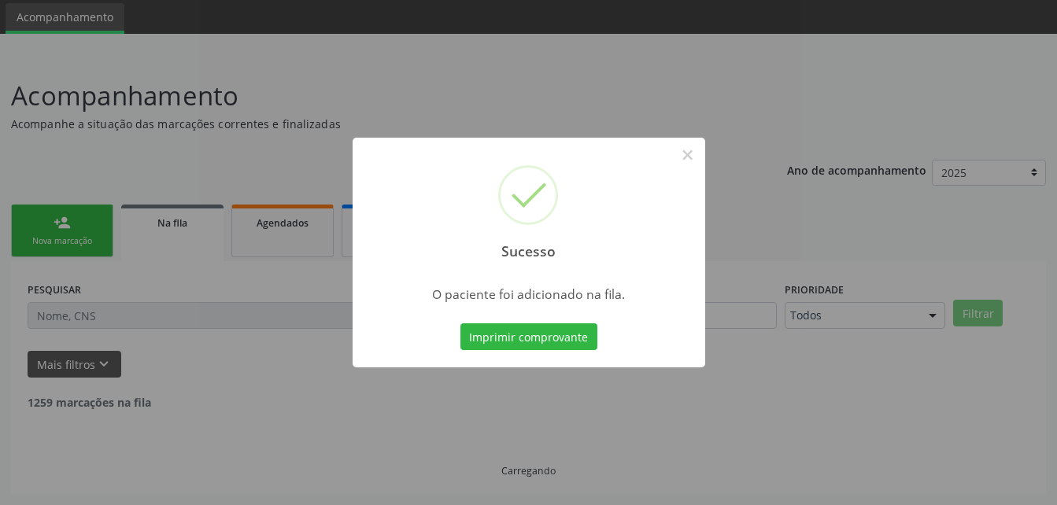
scroll to position [36, 0]
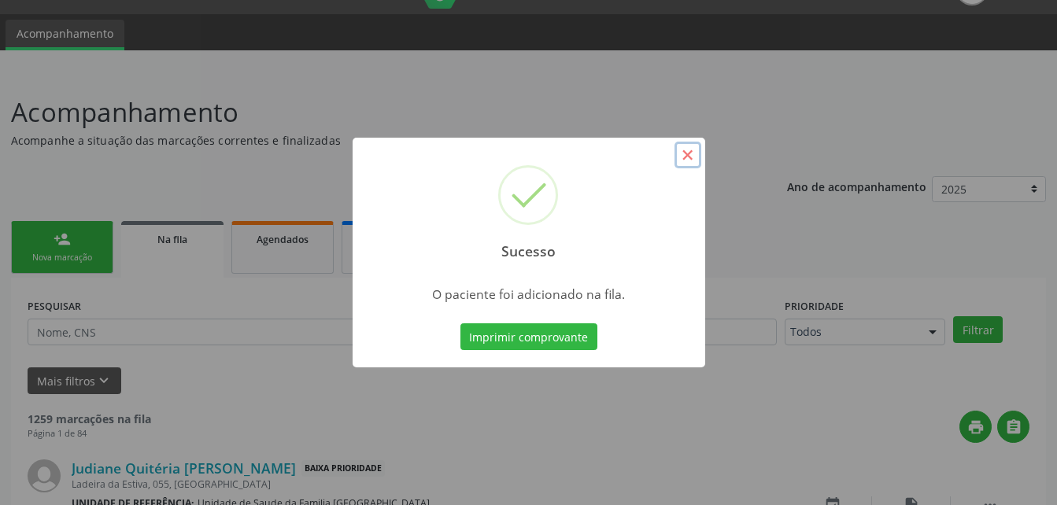
click at [686, 149] on button "×" at bounding box center [687, 155] width 27 height 27
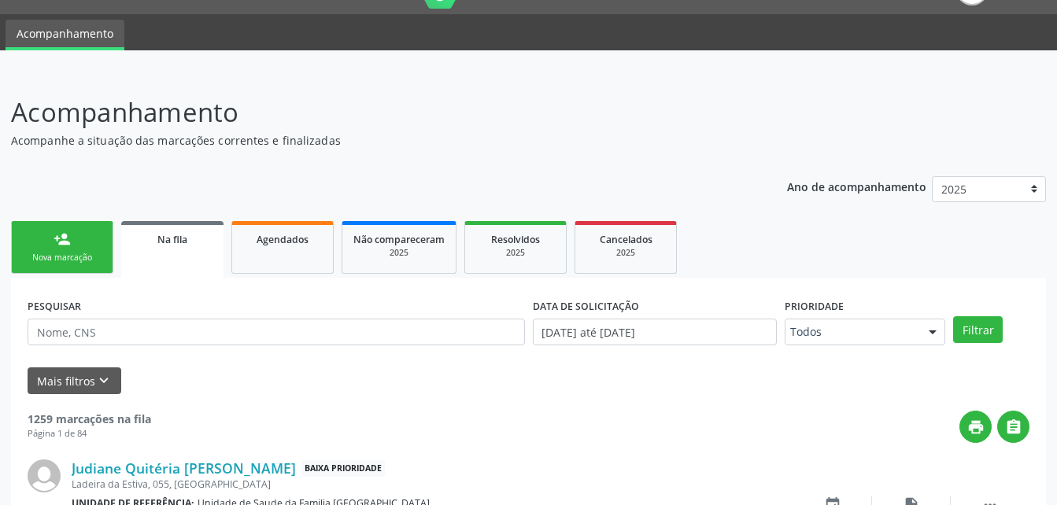
drag, startPoint x: 90, startPoint y: 233, endPoint x: 116, endPoint y: 249, distance: 30.1
click at [90, 233] on link "person_add Nova marcação" at bounding box center [62, 247] width 102 height 53
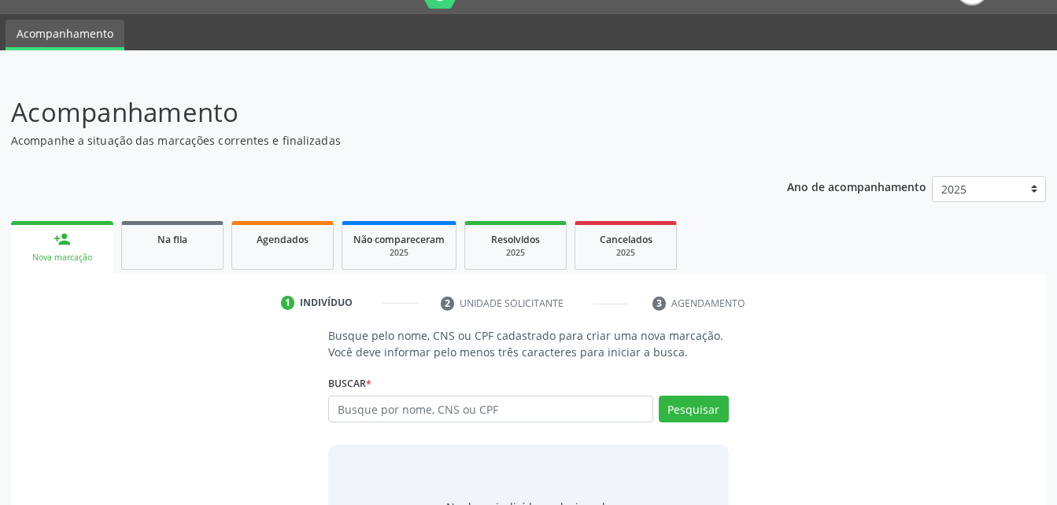
scroll to position [124, 0]
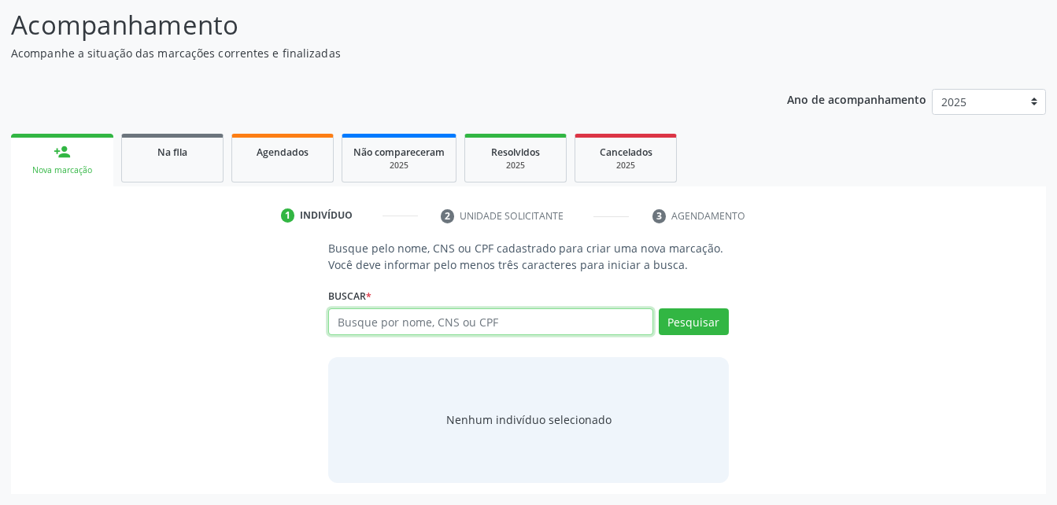
click at [455, 321] on input "text" at bounding box center [490, 321] width 324 height 27
type input "705001008856059"
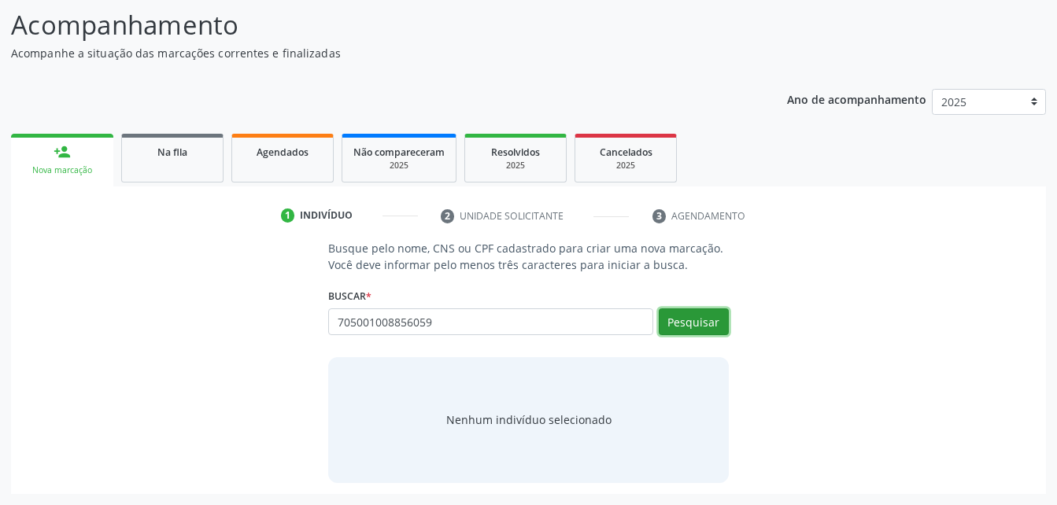
click at [682, 312] on button "Pesquisar" at bounding box center [694, 321] width 70 height 27
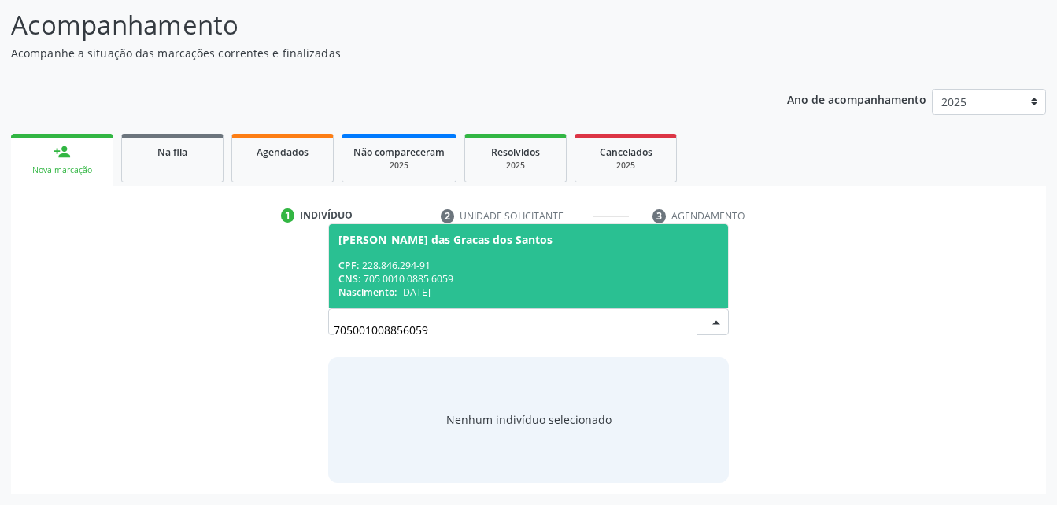
click at [604, 277] on div "CNS: 705 0010 0885 6059" at bounding box center [527, 278] width 379 height 13
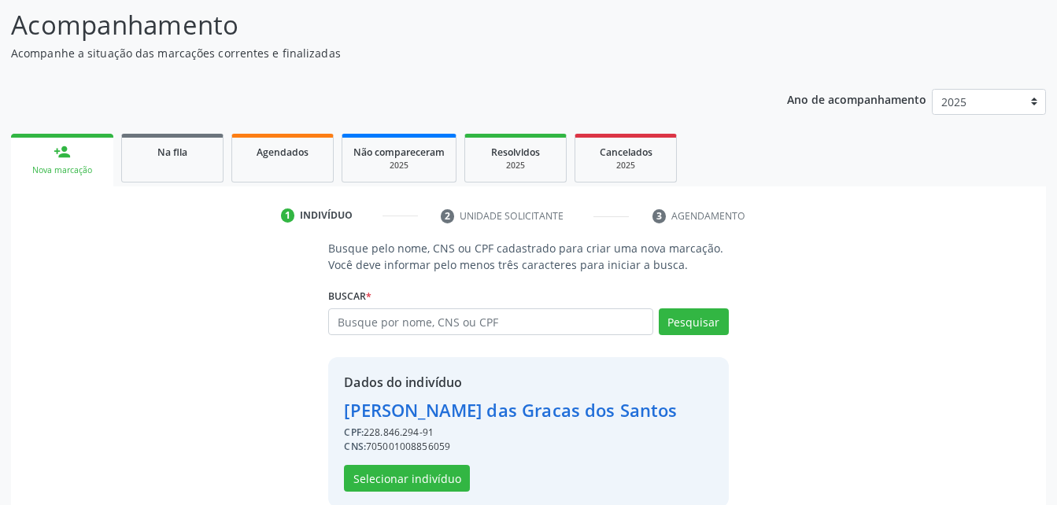
scroll to position [148, 0]
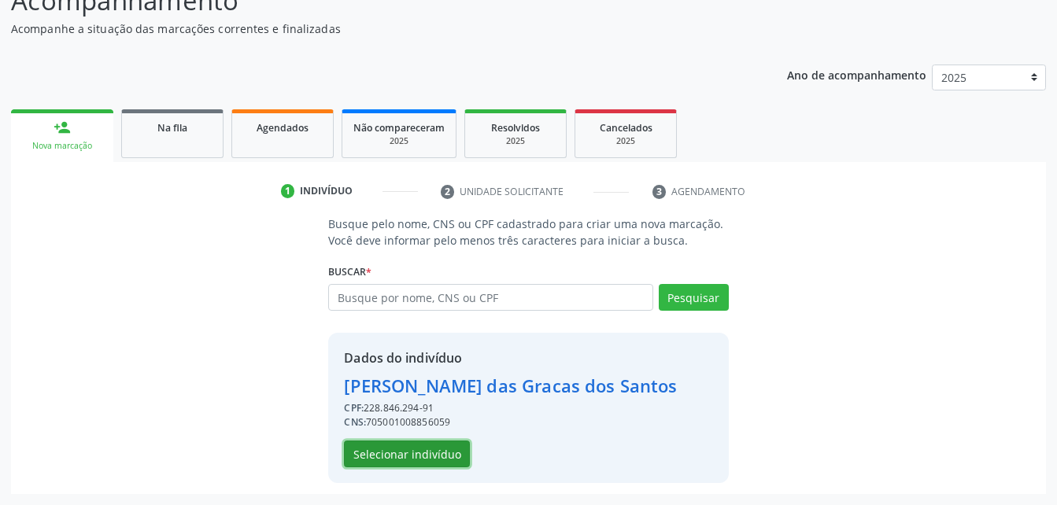
click at [415, 465] on button "Selecionar indivíduo" at bounding box center [407, 454] width 126 height 27
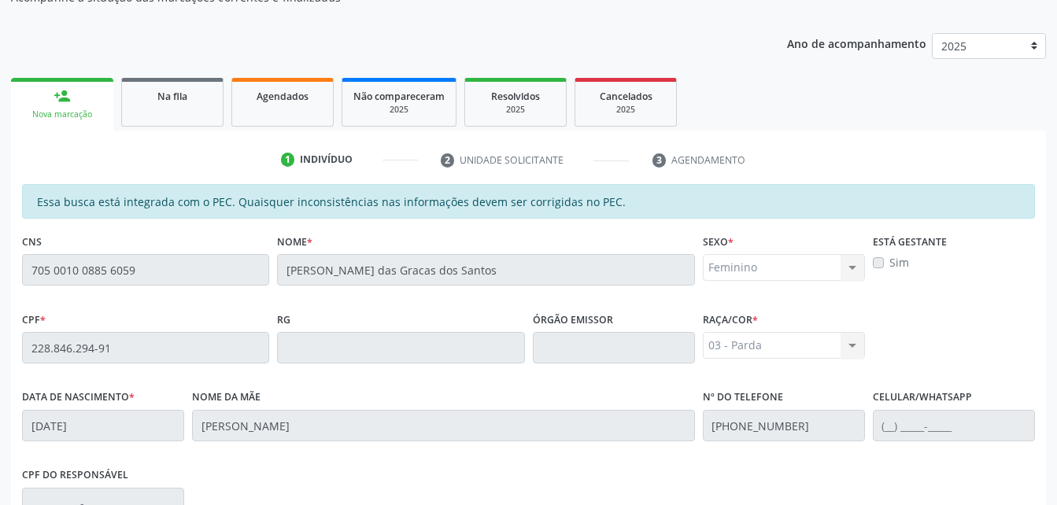
scroll to position [101, 0]
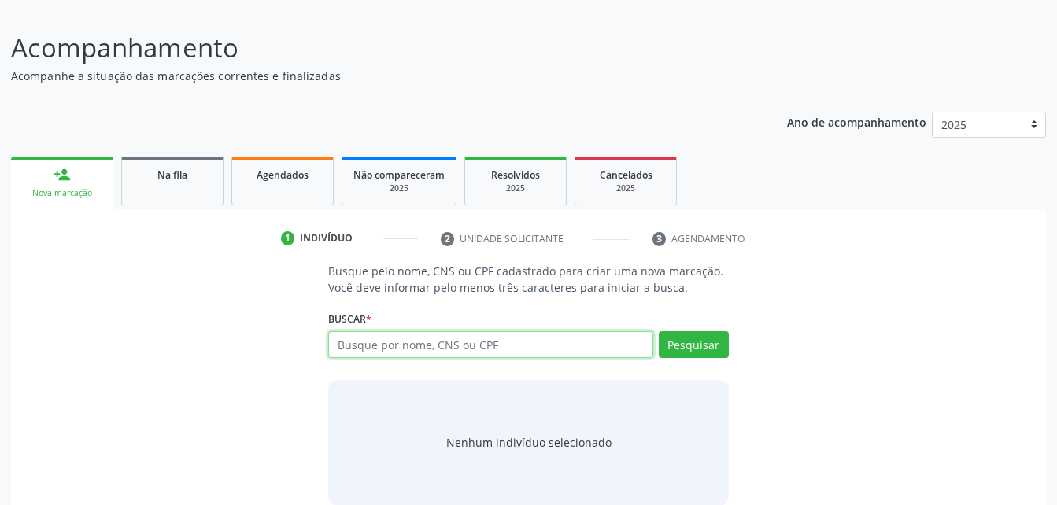
scroll to position [101, 0]
click at [497, 341] on input "text" at bounding box center [490, 344] width 324 height 27
paste input "705 0010 0885 6059"
type input "705 0010 0885 6059"
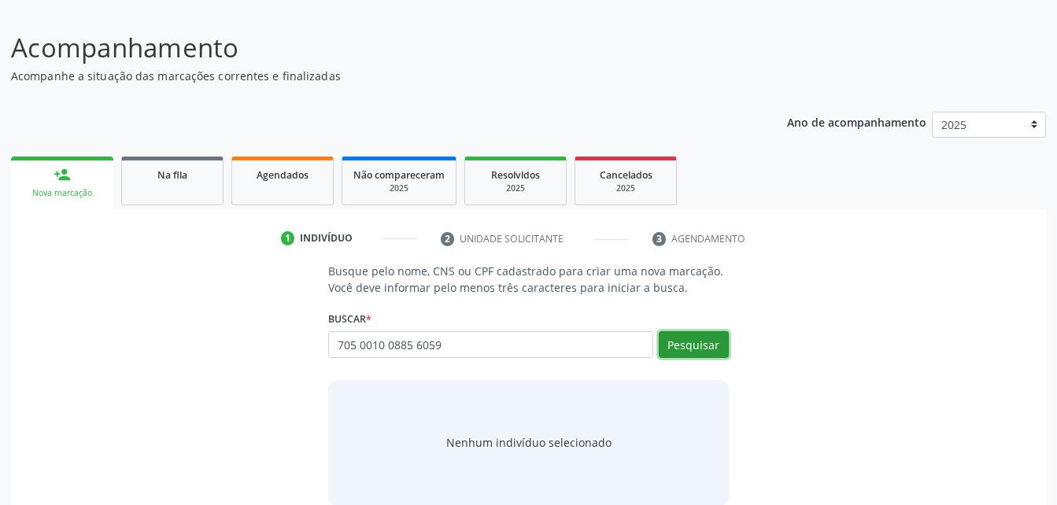
click at [676, 341] on button "Pesquisar" at bounding box center [694, 344] width 70 height 27
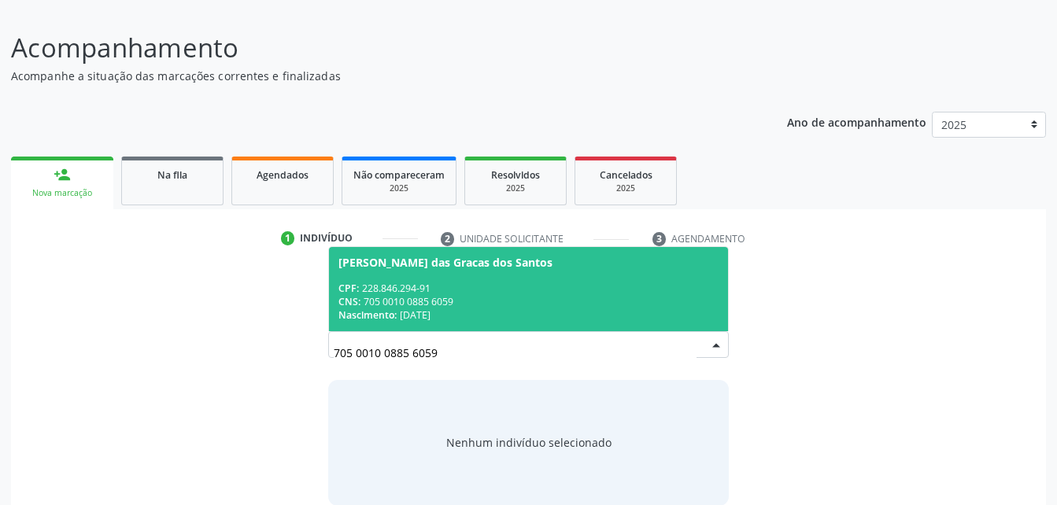
click at [639, 279] on span "Maria das Gracas dos Santos CPF: 228.846.294-91 CNS: 705 0010 0885 6059 Nascime…" at bounding box center [528, 289] width 398 height 84
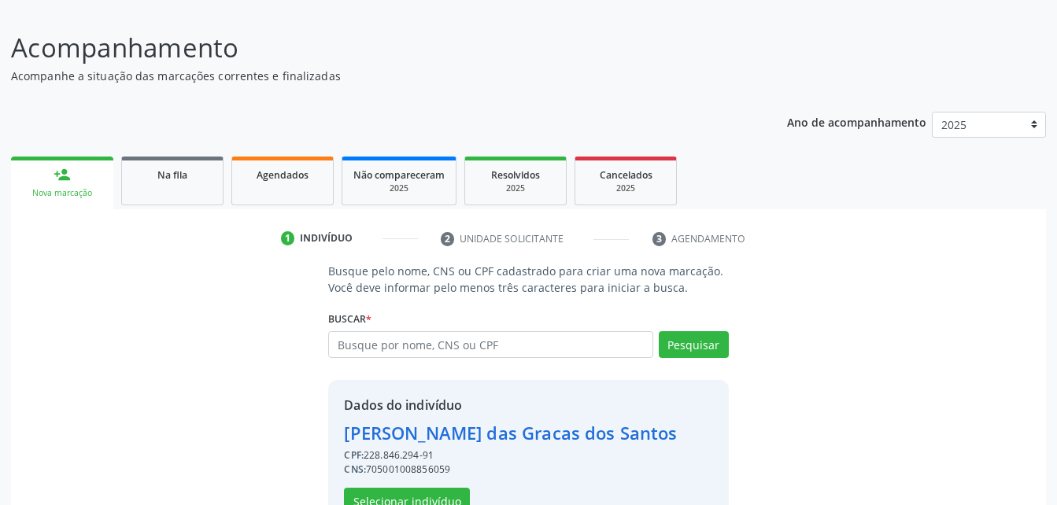
scroll to position [148, 0]
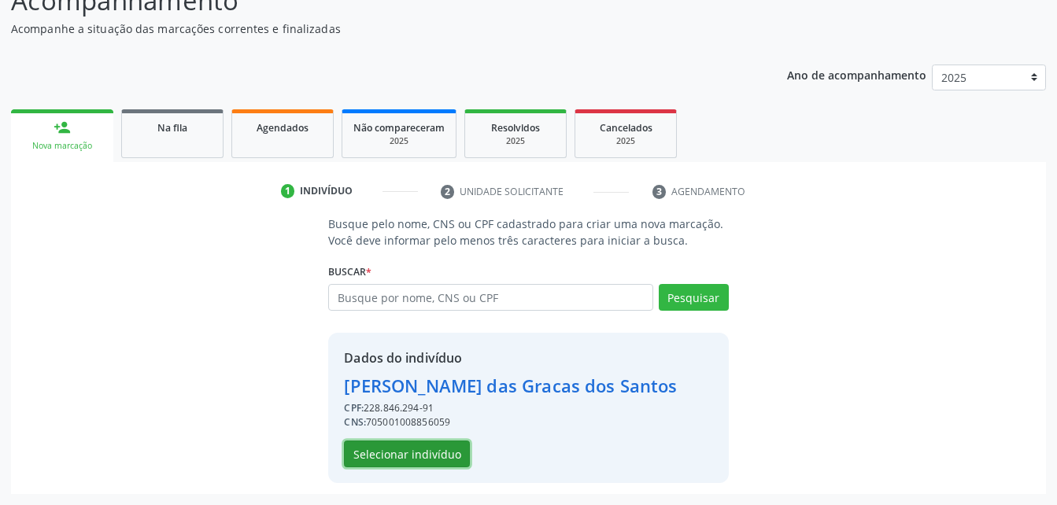
click at [428, 450] on button "Selecionar indivíduo" at bounding box center [407, 454] width 126 height 27
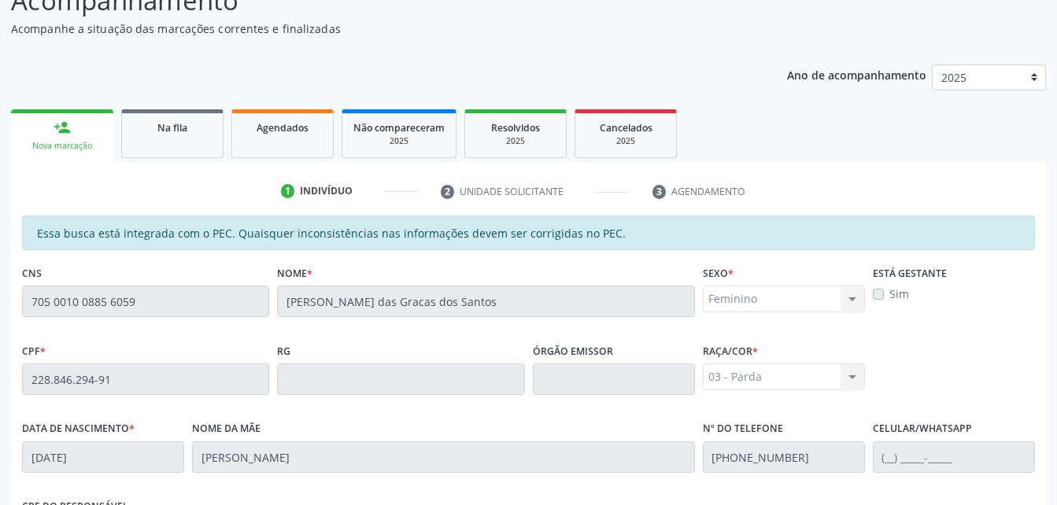
scroll to position [415, 0]
